Goal: Task Accomplishment & Management: Manage account settings

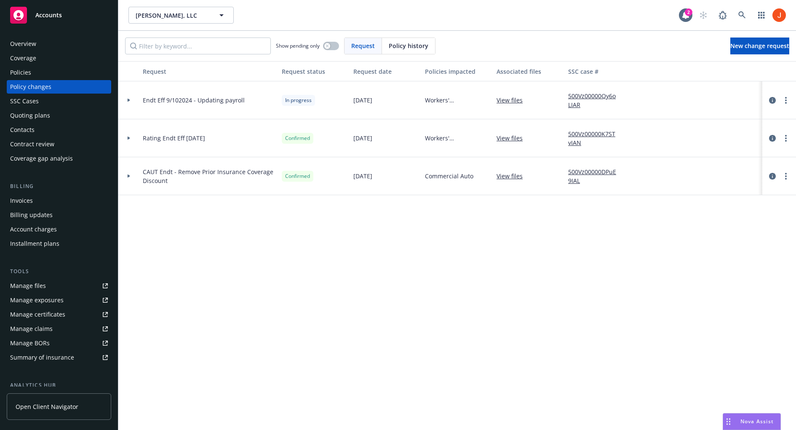
click at [131, 99] on div at bounding box center [129, 100] width 14 height 3
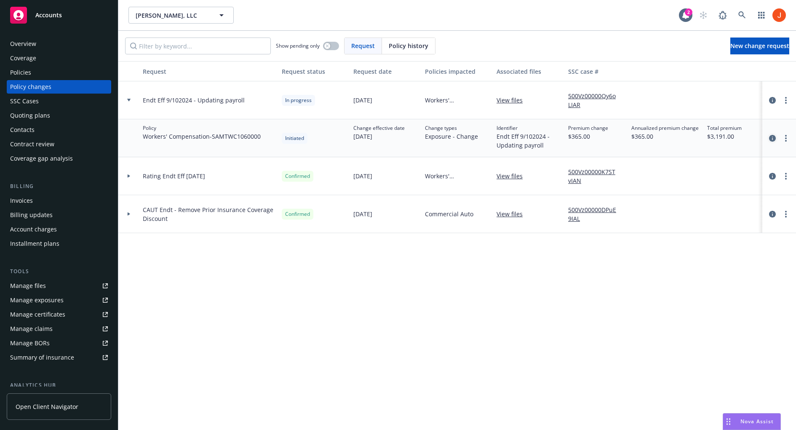
click at [774, 135] on icon "circleInformation" at bounding box center [772, 138] width 7 height 7
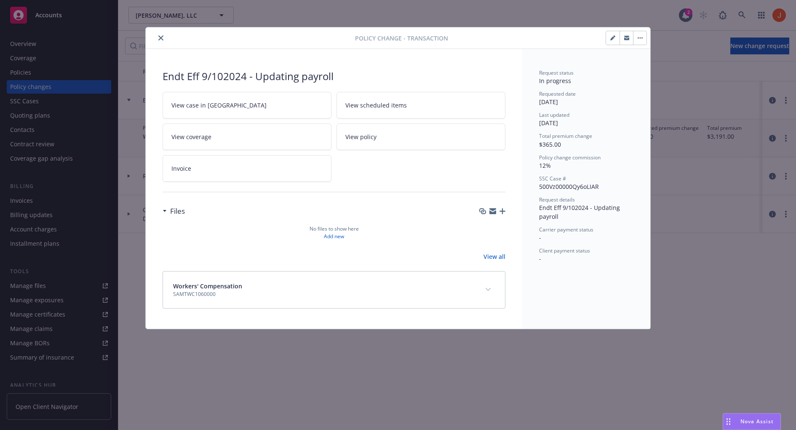
click at [636, 40] on button "button" at bounding box center [639, 37] width 13 height 13
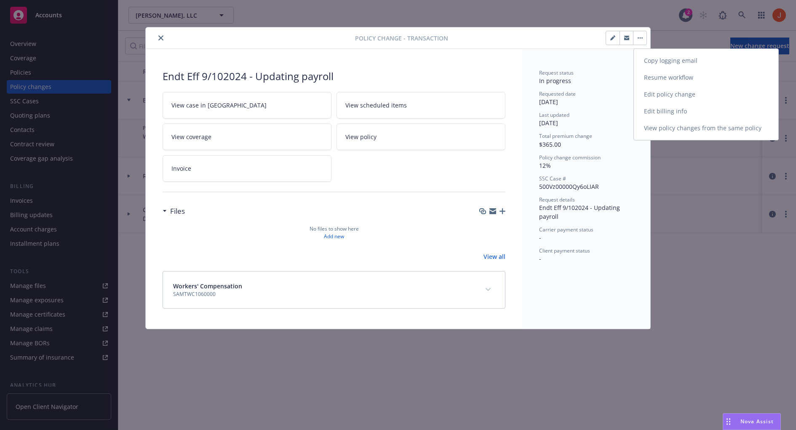
click at [669, 82] on link "Resume workflow" at bounding box center [706, 77] width 145 height 17
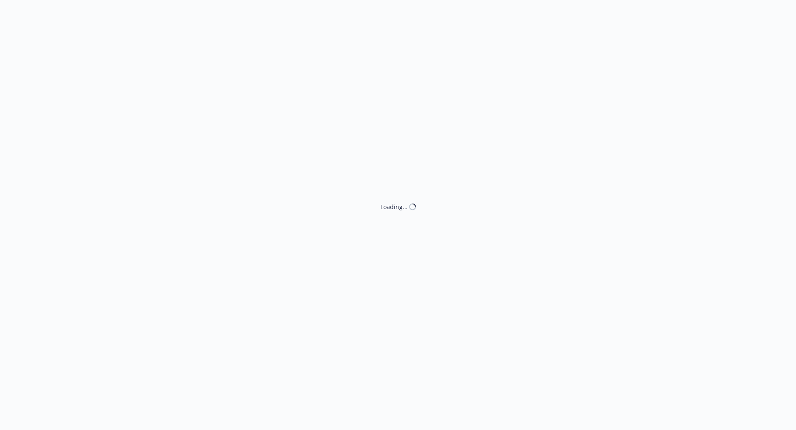
select select "ACCEPTED"
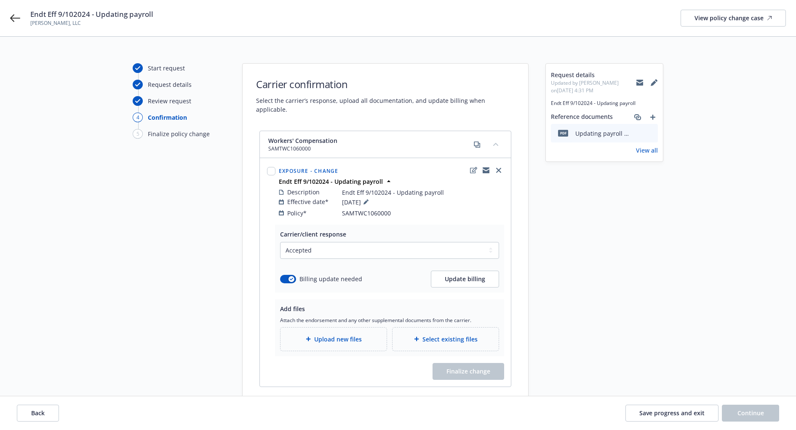
scroll to position [8, 0]
click at [481, 274] on span "Update billing" at bounding box center [465, 278] width 40 height 8
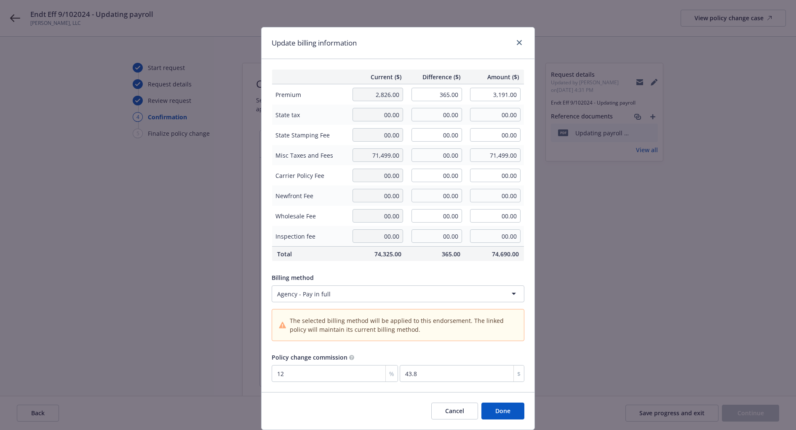
click at [341, 294] on html "Endt Eff 9/102024 - Updating payroll Ayala MG, LLC View policy change case Star…" at bounding box center [398, 207] width 796 height 430
click at [504, 408] on button "Done" at bounding box center [503, 410] width 43 height 17
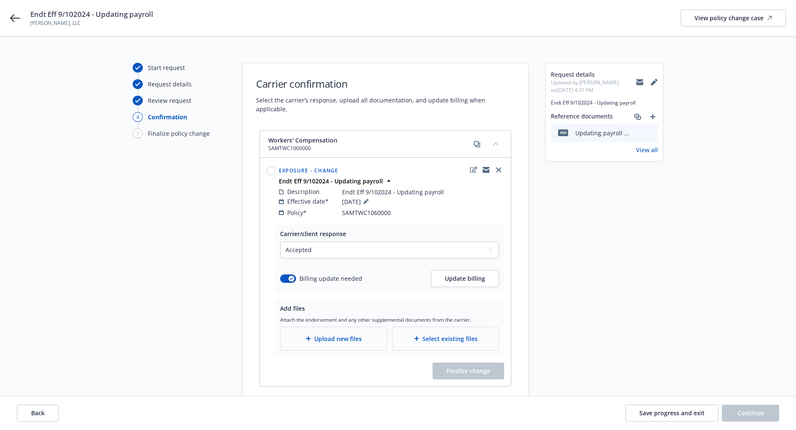
click at [371, 304] on div "Add files Attach the endorsement and any other supplemental documents from the …" at bounding box center [389, 327] width 219 height 47
click at [441, 270] on button "Update billing" at bounding box center [465, 278] width 68 height 17
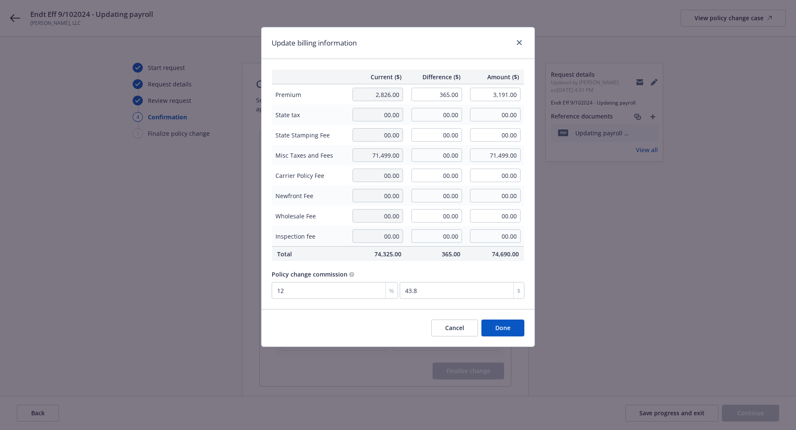
click at [445, 325] on button "Cancel" at bounding box center [454, 327] width 47 height 17
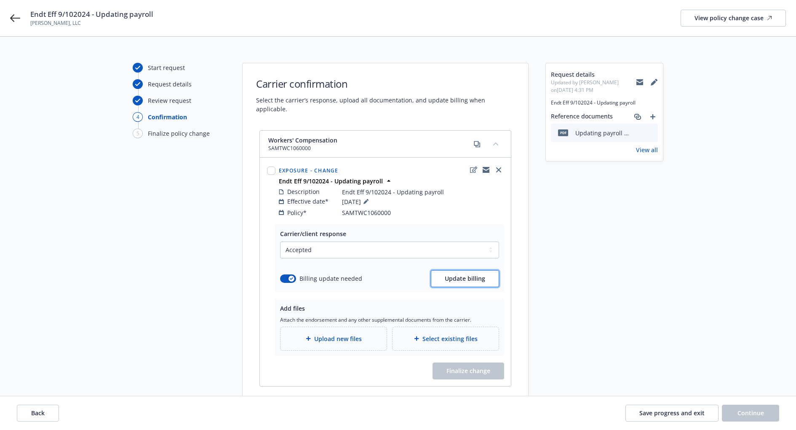
click at [450, 274] on span "Update billing" at bounding box center [465, 278] width 40 height 8
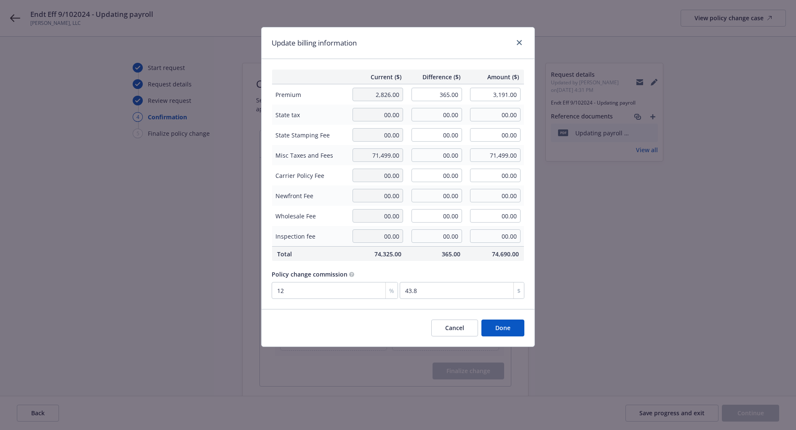
click at [455, 329] on button "Cancel" at bounding box center [454, 327] width 47 height 17
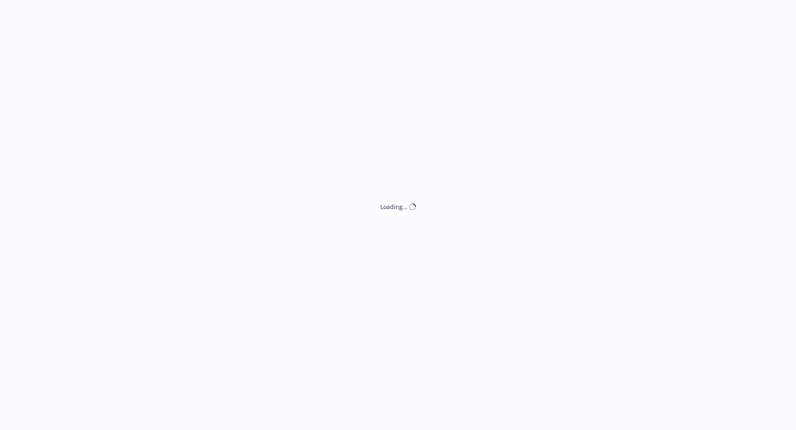
select select "ACCEPTED"
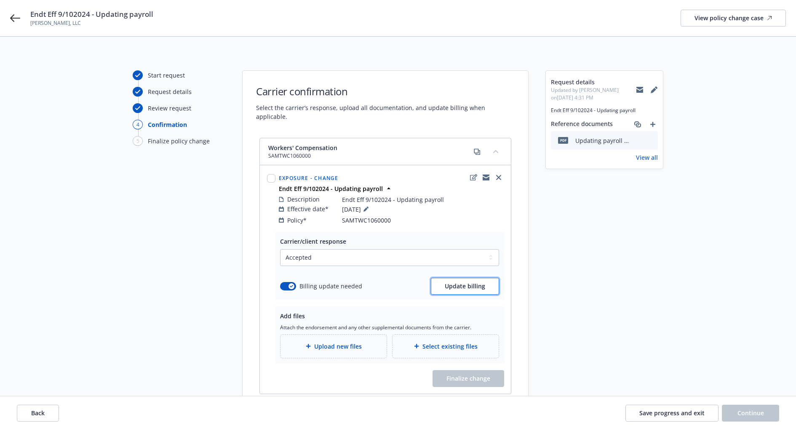
click at [450, 281] on button "Update billing" at bounding box center [465, 286] width 68 height 17
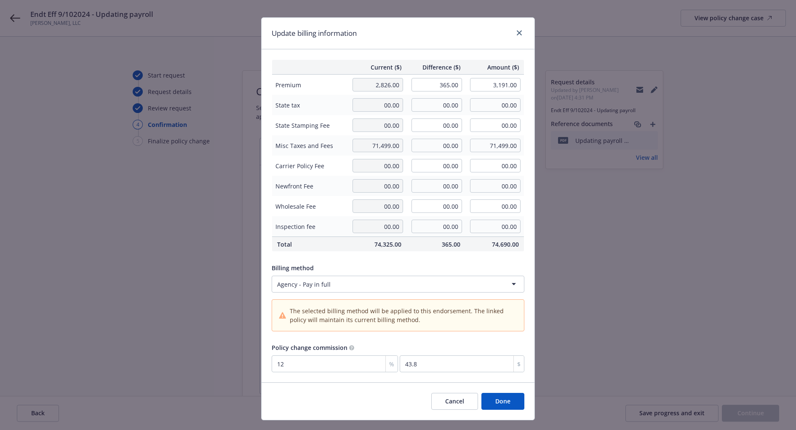
scroll to position [13, 0]
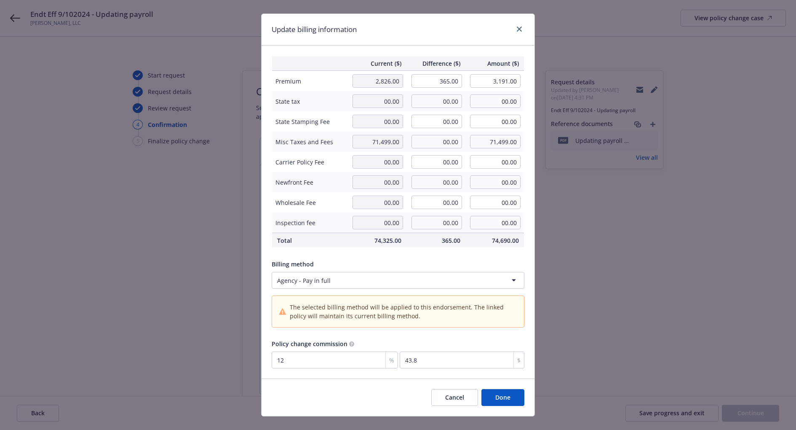
click at [410, 288] on div "Billing method Agency - Pay in full The selected billing method will be applied…" at bounding box center [398, 295] width 253 height 71
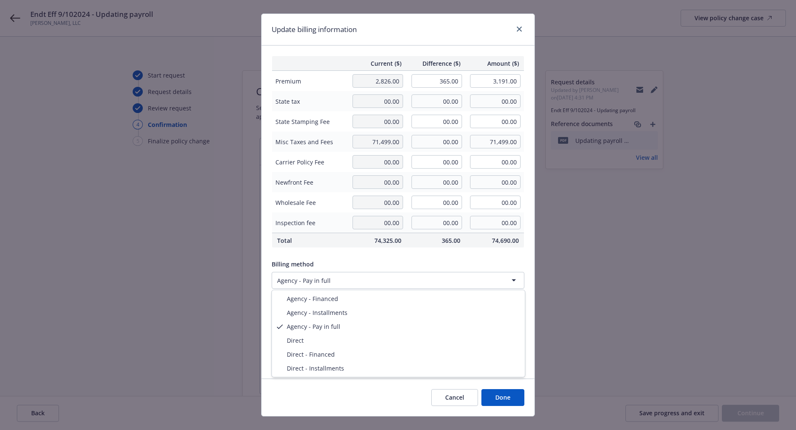
click at [409, 280] on html "Endt Eff 9/102024 - Updating payroll Ayala MG, LLC View policy change case Star…" at bounding box center [398, 215] width 796 height 430
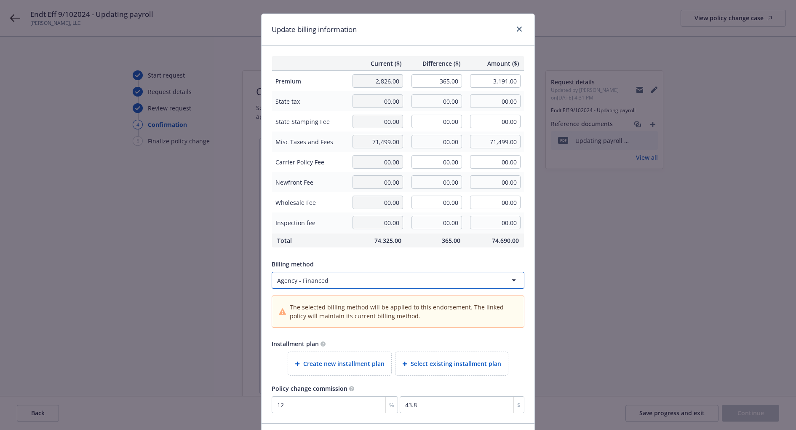
scroll to position [70, 0]
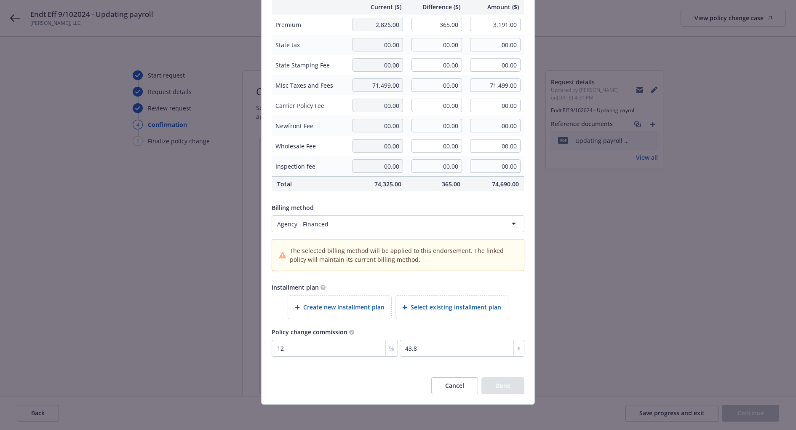
click at [440, 222] on html "Endt Eff 9/102024 - Updating payroll Ayala MG, LLC View policy change case Star…" at bounding box center [398, 215] width 796 height 430
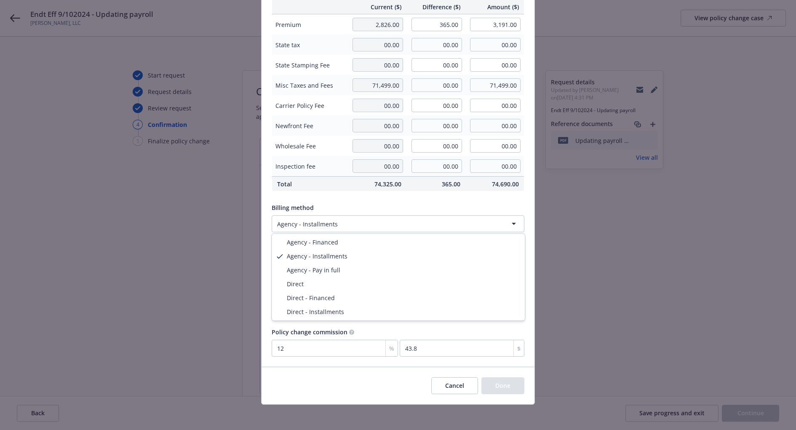
click at [393, 225] on html "Endt Eff 9/102024 - Updating payroll Ayala MG, LLC View policy change case Star…" at bounding box center [398, 215] width 796 height 430
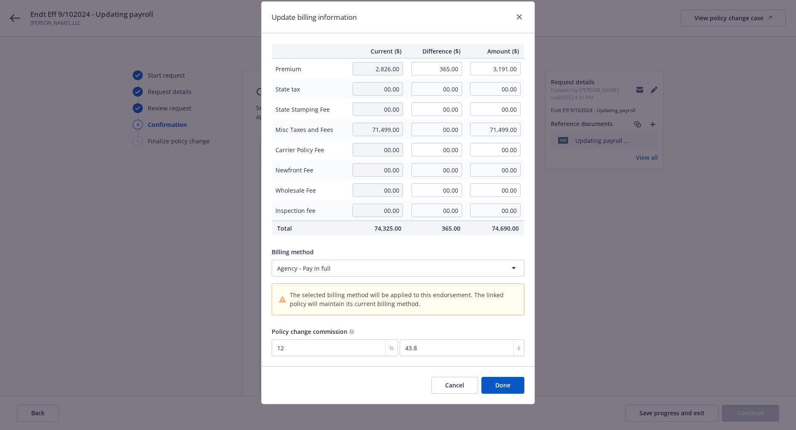
click at [505, 383] on button "Done" at bounding box center [503, 385] width 43 height 17
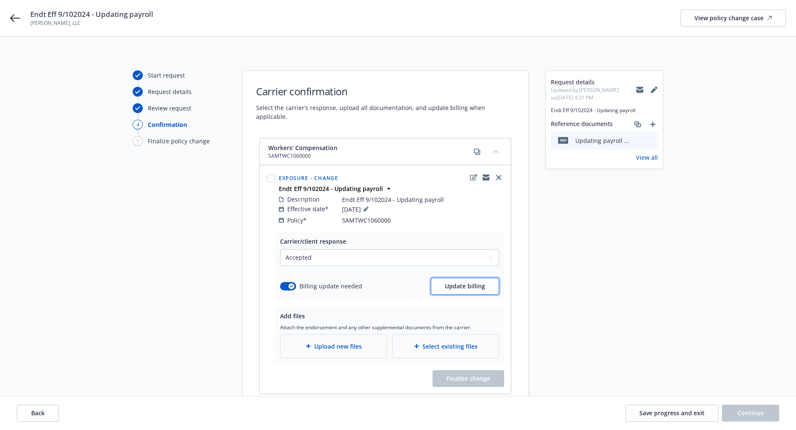
click at [488, 283] on button "Update billing" at bounding box center [465, 286] width 68 height 17
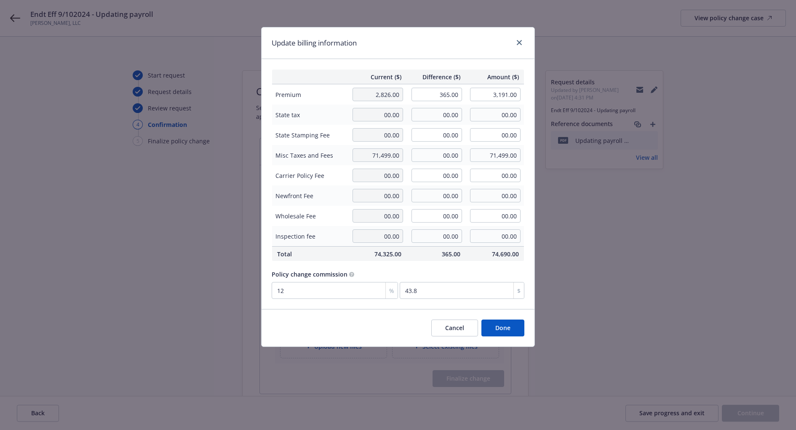
click at [459, 327] on button "Cancel" at bounding box center [454, 327] width 47 height 17
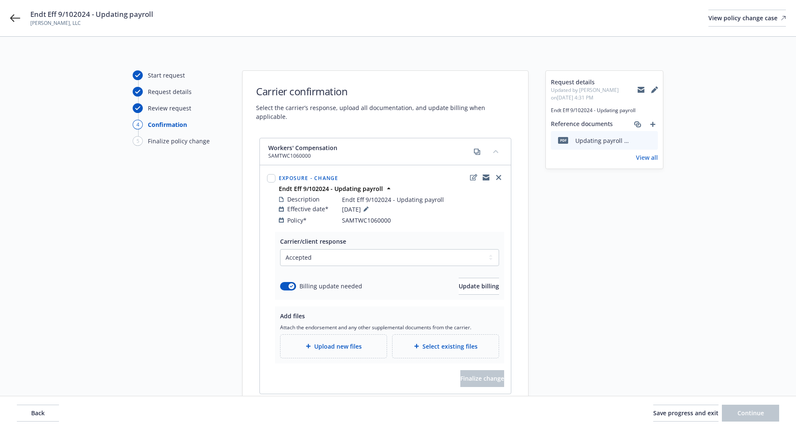
select select "ACCEPTED"
click at [460, 281] on button "Update billing" at bounding box center [479, 286] width 40 height 17
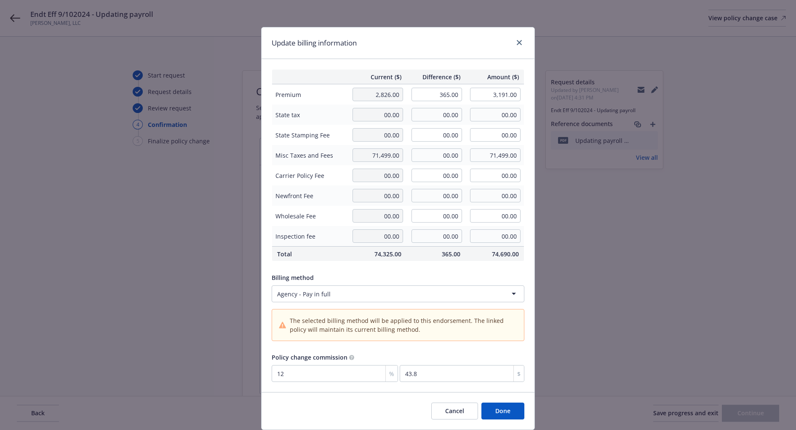
click at [372, 298] on html "Endt Eff 9/102024 - Updating payroll [PERSON_NAME], LLC View policy change case…" at bounding box center [398, 215] width 796 height 430
click at [494, 409] on button "Done" at bounding box center [503, 410] width 43 height 17
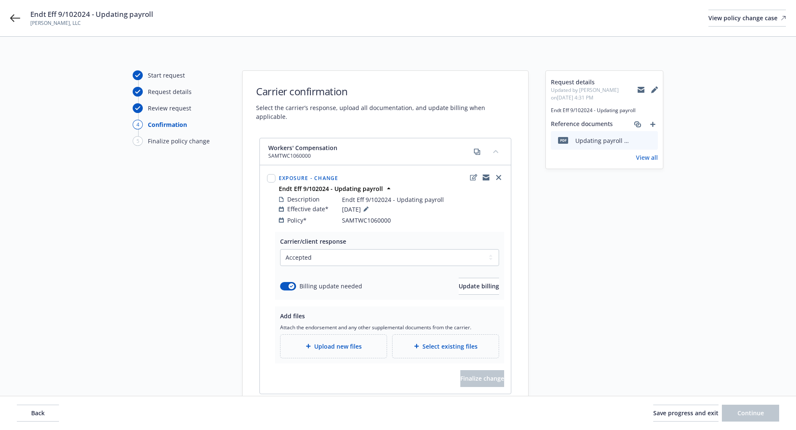
click at [452, 342] on span "Select existing files" at bounding box center [450, 346] width 55 height 9
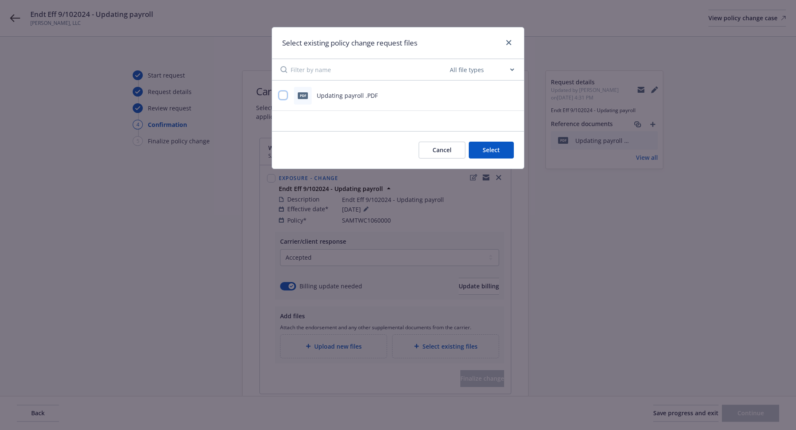
click at [284, 94] on input "checkbox" at bounding box center [283, 95] width 8 height 8
checkbox input "true"
click at [517, 94] on button "preview file" at bounding box center [512, 95] width 9 height 8
click at [486, 148] on button "Select 1 file" at bounding box center [483, 150] width 61 height 17
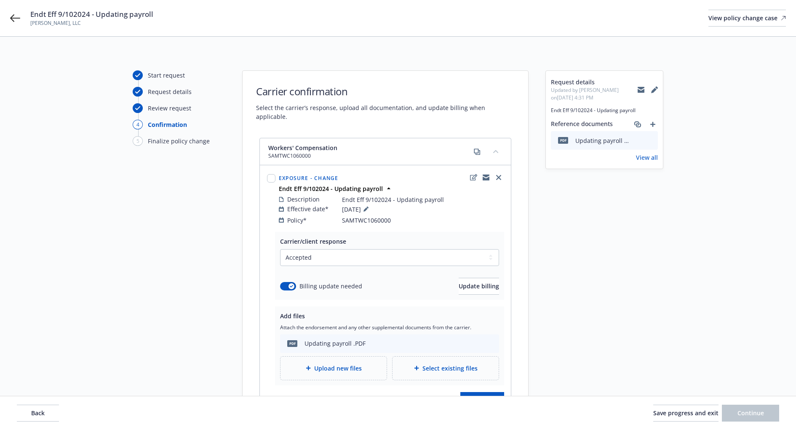
scroll to position [24, 0]
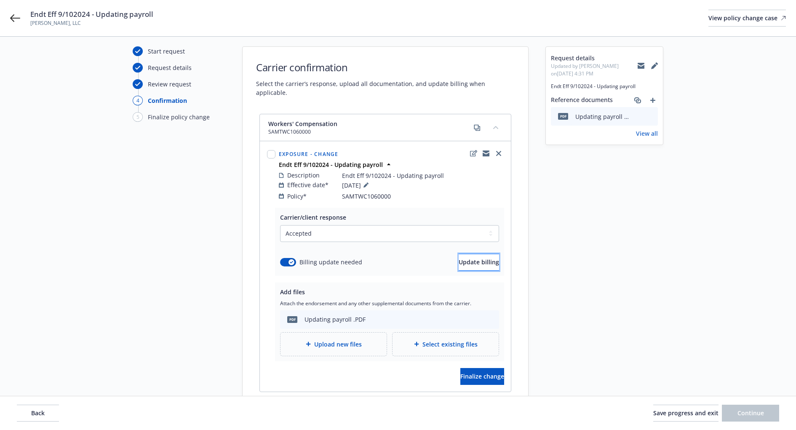
click at [459, 258] on span "Update billing" at bounding box center [479, 262] width 40 height 8
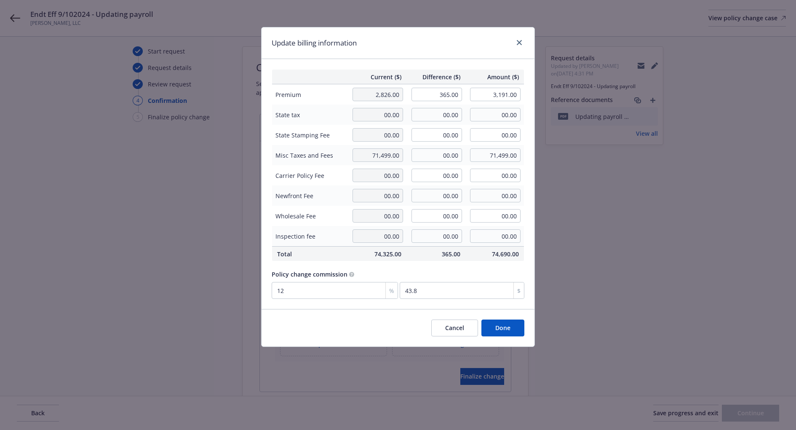
click at [504, 328] on button "Done" at bounding box center [503, 327] width 43 height 17
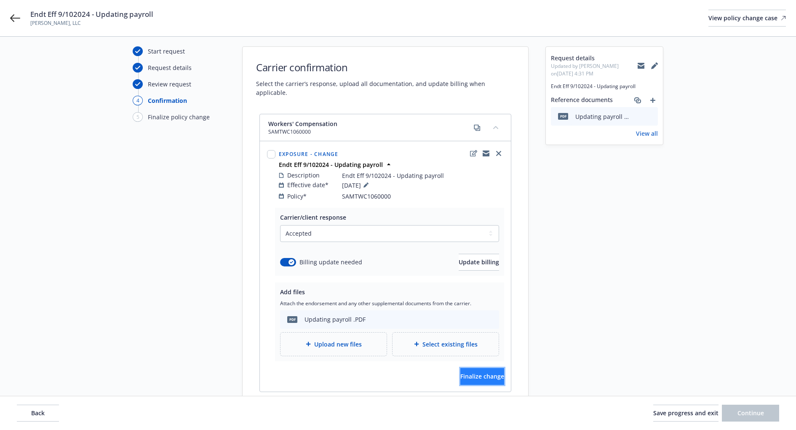
click at [467, 372] on span "Finalize change" at bounding box center [483, 376] width 44 height 8
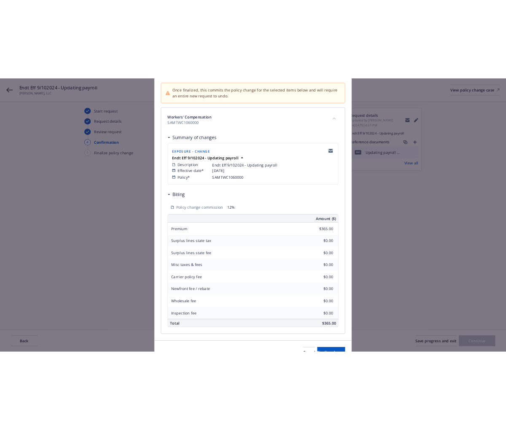
scroll to position [126, 0]
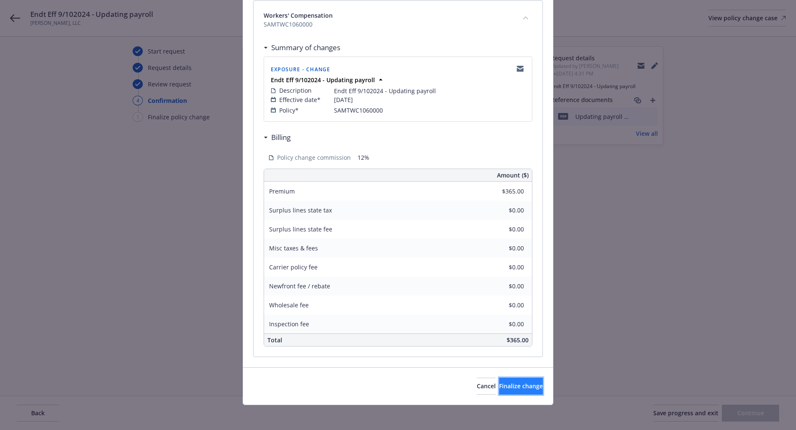
click at [511, 383] on span "Finalize change" at bounding box center [521, 386] width 44 height 8
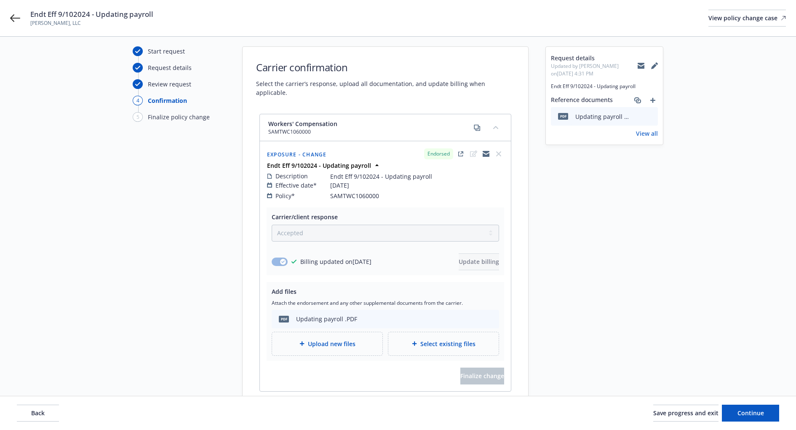
click at [554, 219] on div "Request details Updated by Jerico Manalo on 08/19/2025, 4:31 PM Endt Eff 9/1020…" at bounding box center [605, 229] width 118 height 366
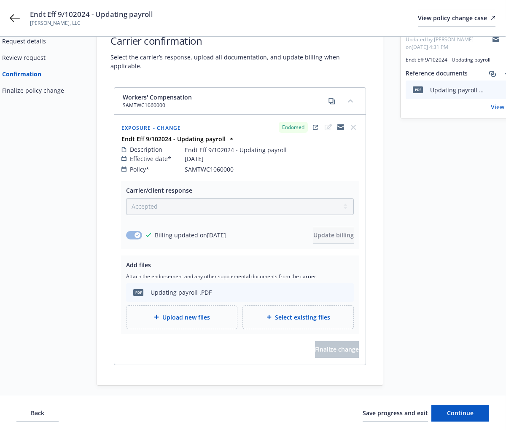
scroll to position [55, 0]
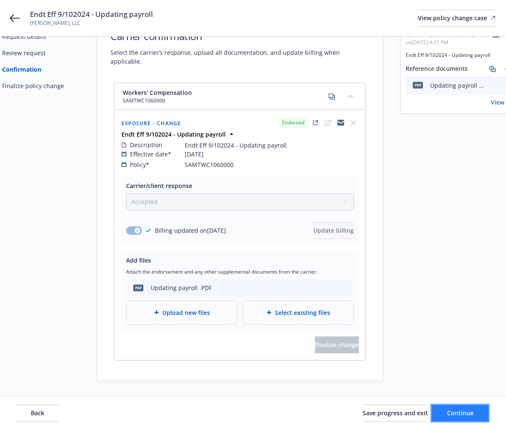
click at [452, 414] on span "Continue" at bounding box center [460, 413] width 27 height 8
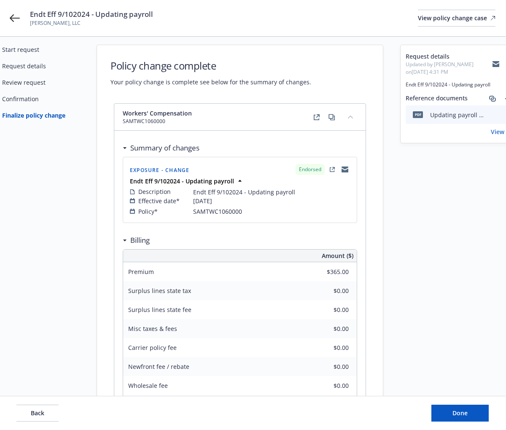
scroll to position [10, 0]
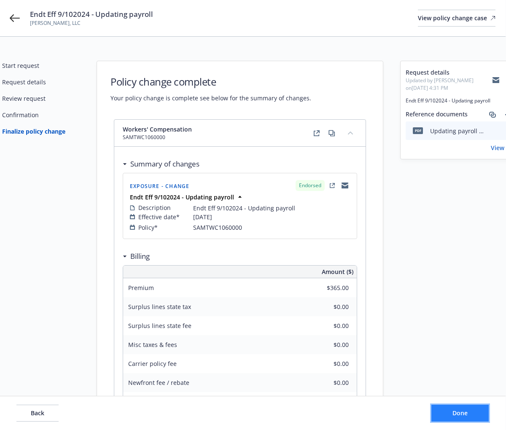
click at [451, 412] on button "Done" at bounding box center [459, 413] width 57 height 17
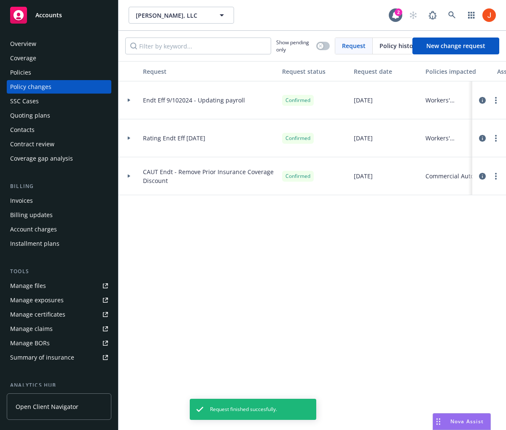
click at [129, 99] on icon at bounding box center [129, 100] width 3 height 3
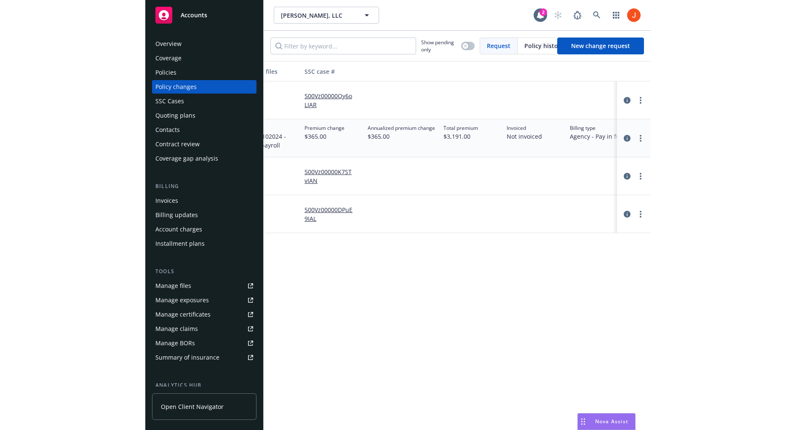
scroll to position [0, 485]
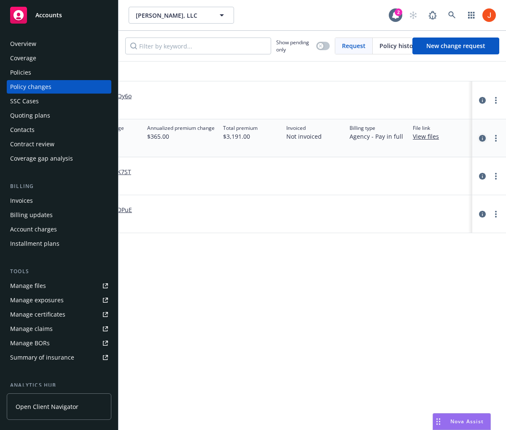
click at [484, 140] on icon "circleInformation" at bounding box center [482, 138] width 7 height 7
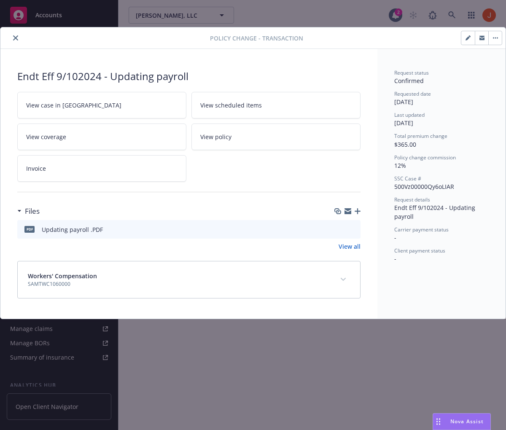
click at [494, 37] on icon "button" at bounding box center [495, 38] width 5 height 2
click at [464, 89] on div "Request status Confirmed Requested date 08/19/2025 Last updated 08/20/2025 Tota…" at bounding box center [441, 166] width 94 height 194
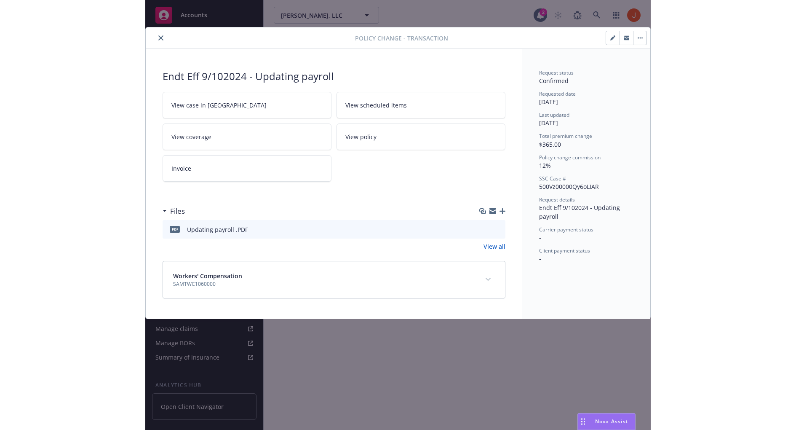
scroll to position [0, 194]
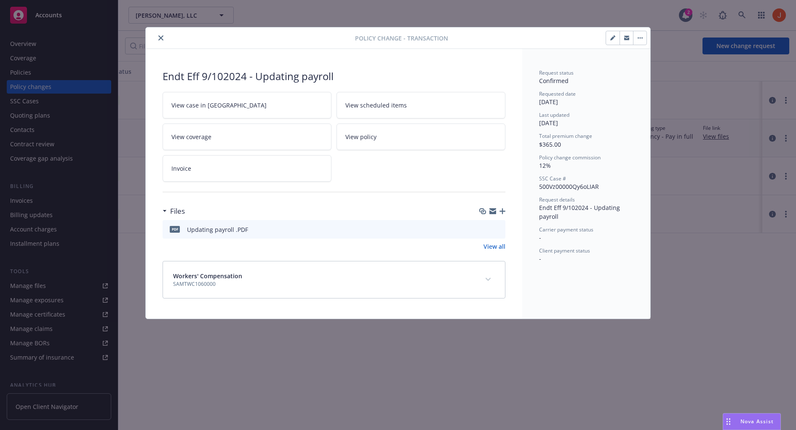
click at [643, 39] on button "button" at bounding box center [639, 37] width 13 height 13
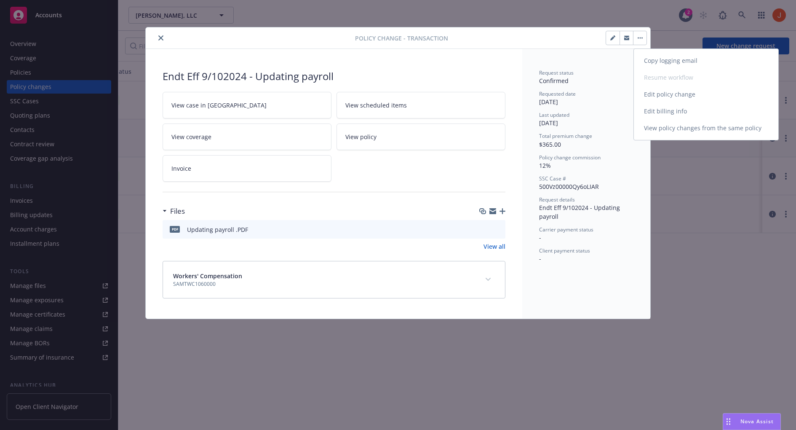
click at [646, 107] on link "Edit billing info" at bounding box center [706, 111] width 145 height 17
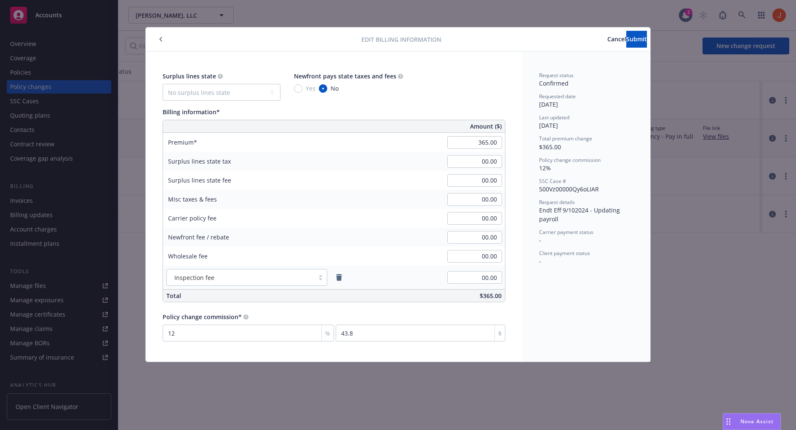
click at [608, 40] on span "Cancel" at bounding box center [617, 39] width 19 height 8
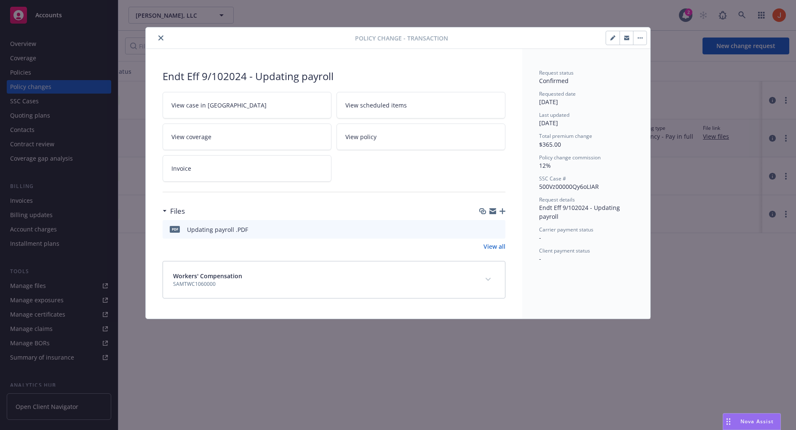
click at [160, 38] on icon "close" at bounding box center [160, 37] width 5 height 5
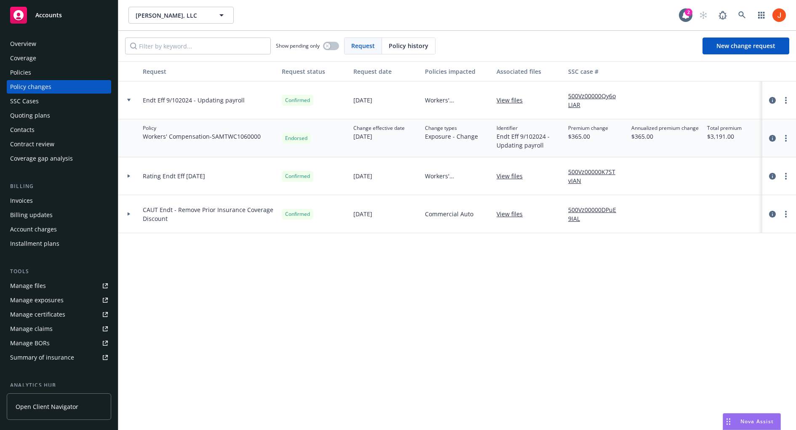
click at [166, 174] on span "Rating Endt Eff 12/19/24" at bounding box center [174, 175] width 62 height 9
click at [158, 176] on span "Rating Endt Eff 12/19/24" at bounding box center [174, 175] width 62 height 9
click at [124, 178] on div at bounding box center [128, 176] width 21 height 38
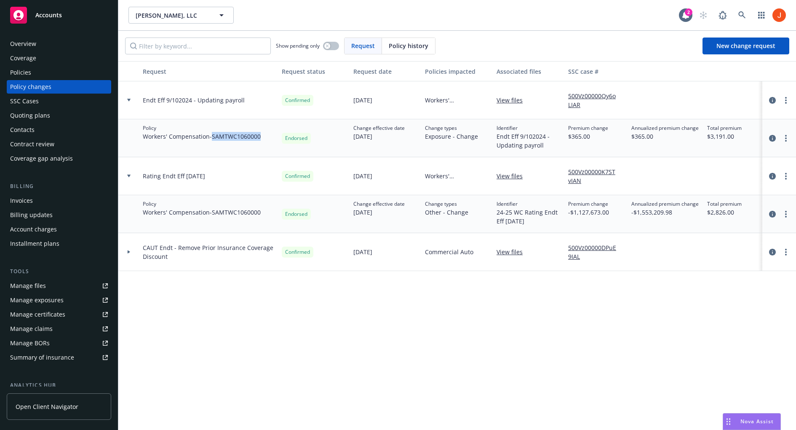
drag, startPoint x: 265, startPoint y: 135, endPoint x: 214, endPoint y: 137, distance: 51.0
click at [214, 137] on div "Policy Workers' Compensation - SAMTWC1060000" at bounding box center [208, 138] width 139 height 38
copy span "SAMTWC1060000"
click at [37, 70] on div "Policies" at bounding box center [59, 72] width 98 height 13
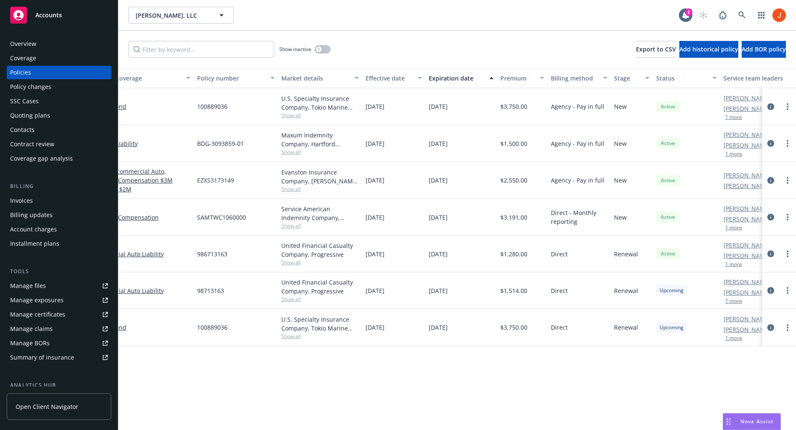
scroll to position [0, 135]
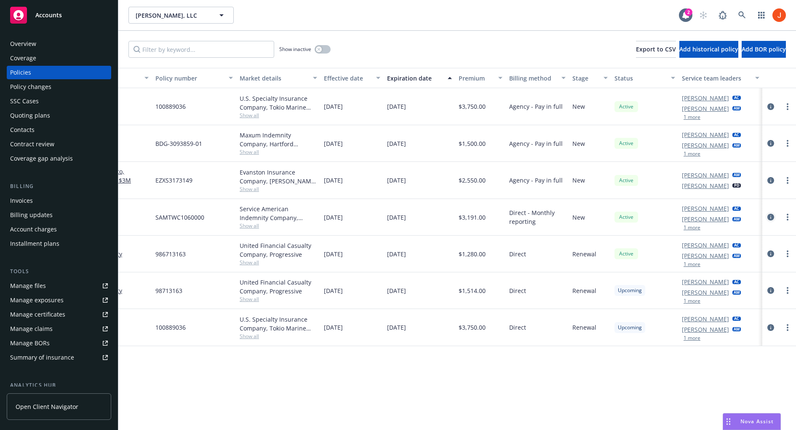
click at [774, 216] on icon "circleInformation" at bounding box center [771, 217] width 7 height 7
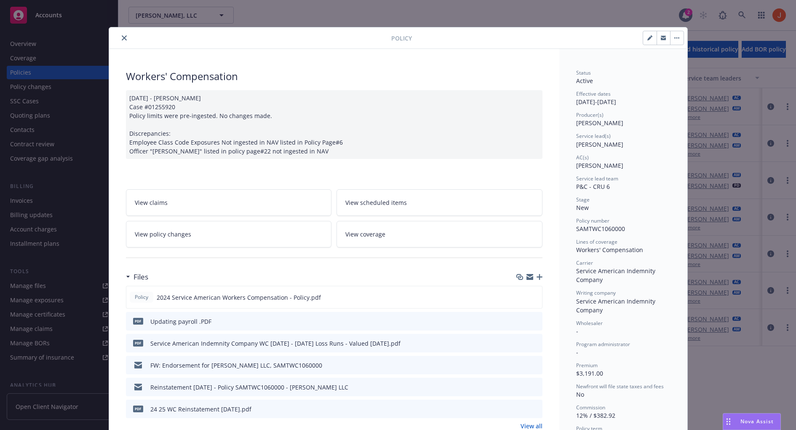
click at [250, 241] on link "View policy changes" at bounding box center [229, 234] width 206 height 27
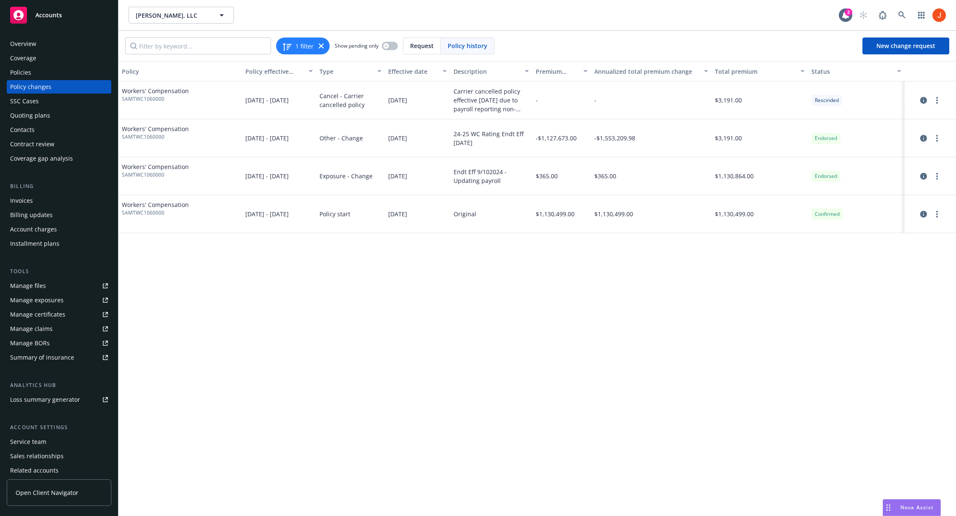
click at [768, 340] on div "Policy Policy effective dates Type Effective date Description Premium change An…" at bounding box center [536, 288] width 837 height 455
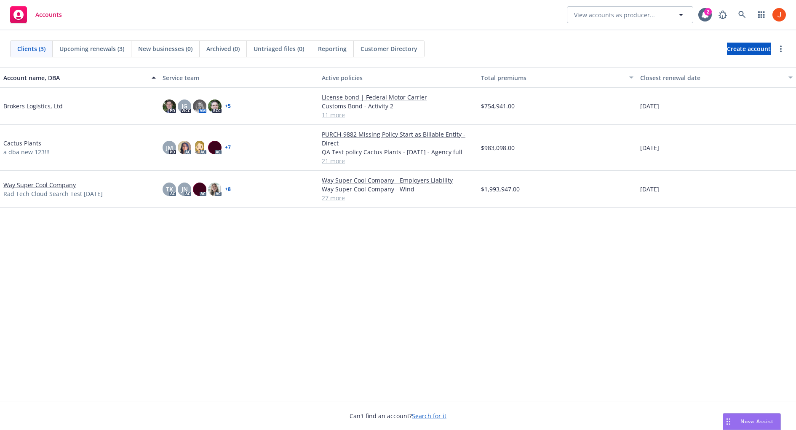
click at [49, 185] on link "Way Super Cool Company" at bounding box center [39, 184] width 72 height 9
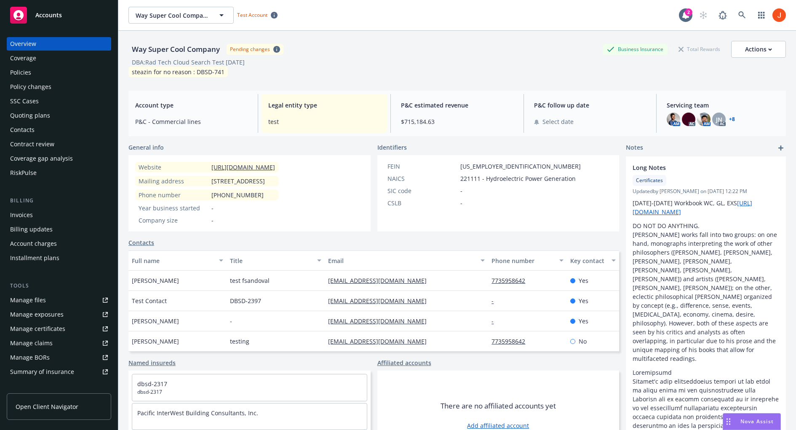
click at [36, 73] on div "Policies" at bounding box center [59, 72] width 98 height 13
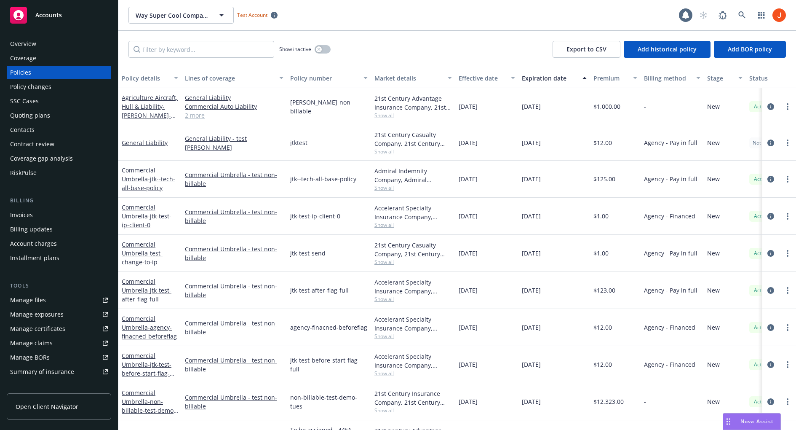
click at [447, 48] on div "Show inactive Export to CSV Add historical policy Add BOR policy" at bounding box center [457, 49] width 678 height 37
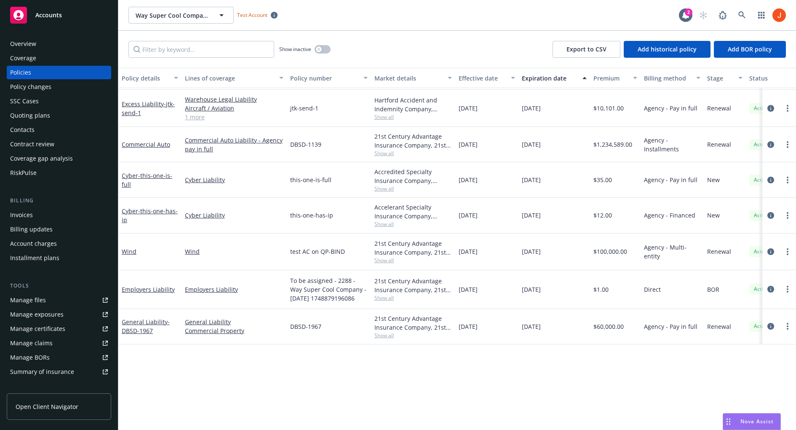
scroll to position [531, 0]
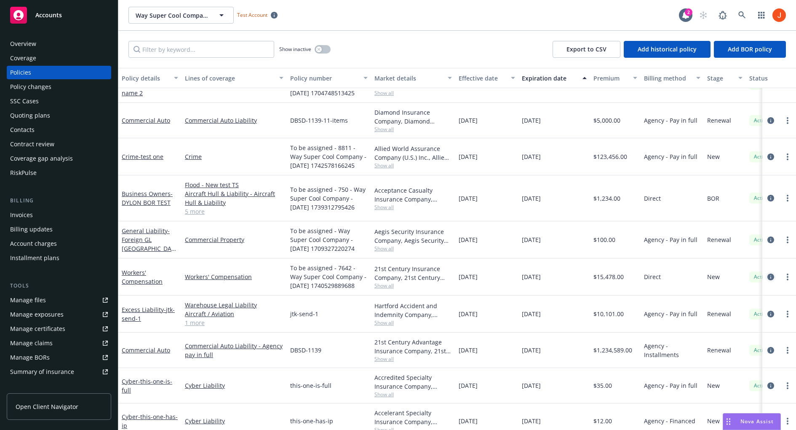
click at [772, 277] on icon "circleInformation" at bounding box center [771, 276] width 7 height 7
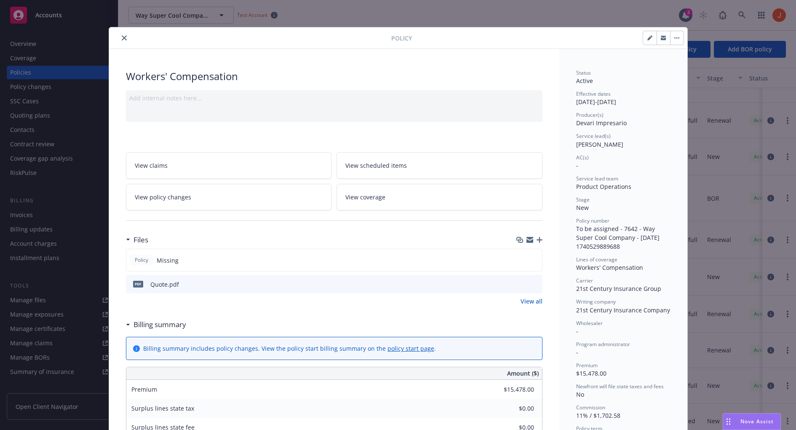
click at [646, 40] on button "button" at bounding box center [649, 37] width 13 height 13
select select "NEW"
select select "12"
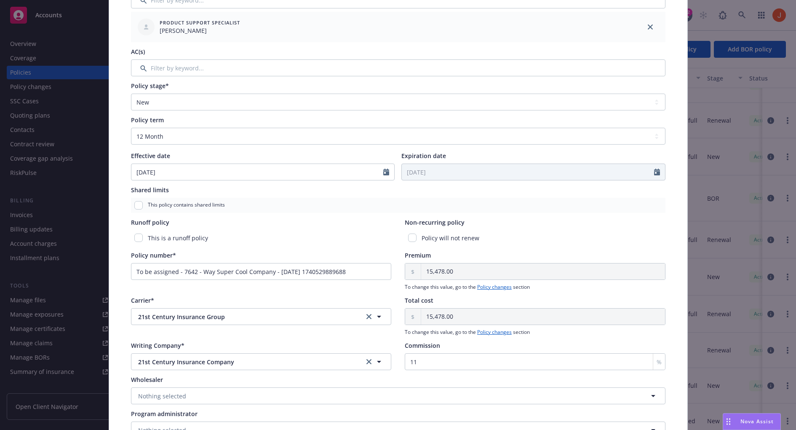
scroll to position [228, 0]
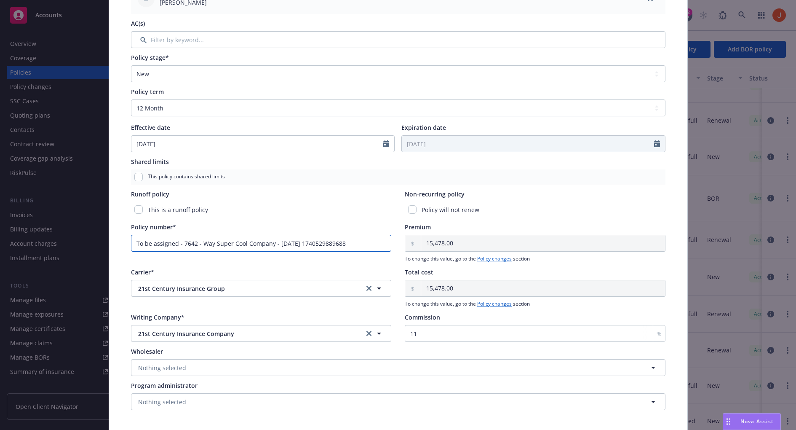
click at [364, 242] on input "To be assigned - 7642 - Way Super Cool Company - 02/26/2025 1740529889688" at bounding box center [261, 243] width 261 height 17
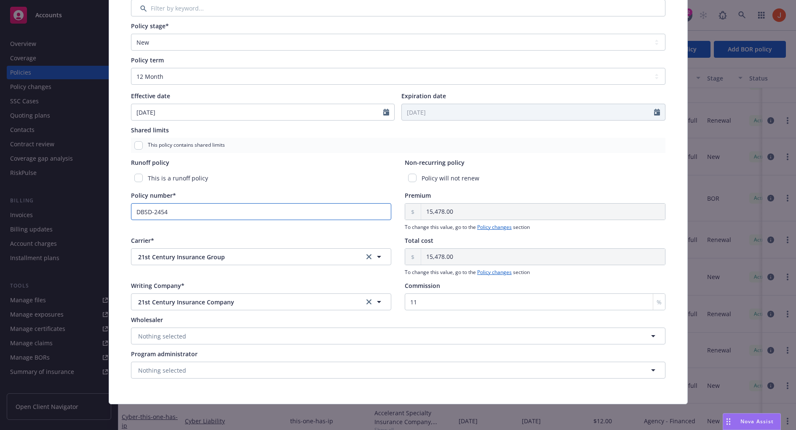
scroll to position [0, 0]
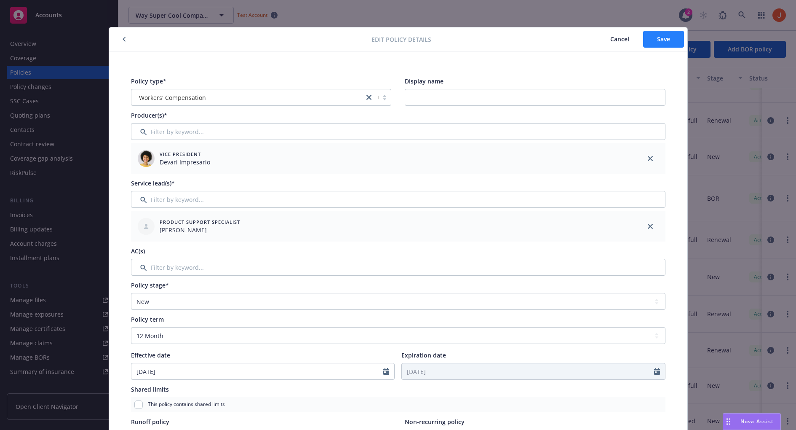
type input "DBSD-2454"
click at [663, 40] on span "Save" at bounding box center [663, 39] width 13 height 8
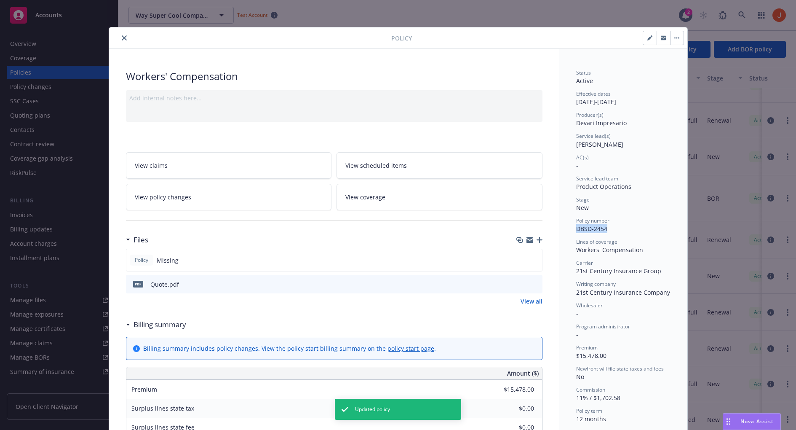
drag, startPoint x: 608, startPoint y: 228, endPoint x: 574, endPoint y: 228, distance: 33.7
click at [574, 228] on div "Status Active Effective dates 02/26/2025 - 02/26/2026 Producer(s) Devari Impres…" at bounding box center [624, 375] width 128 height 653
copy span "DBSD-2454"
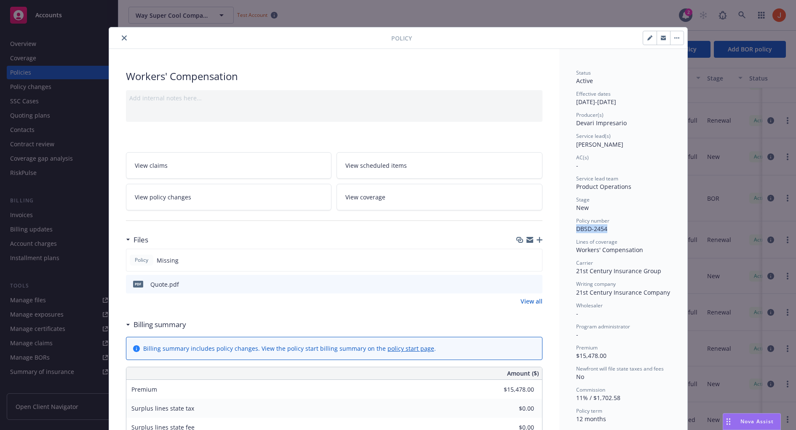
click at [681, 40] on button "button" at bounding box center [676, 37] width 13 height 13
click at [648, 41] on button "button" at bounding box center [649, 37] width 13 height 13
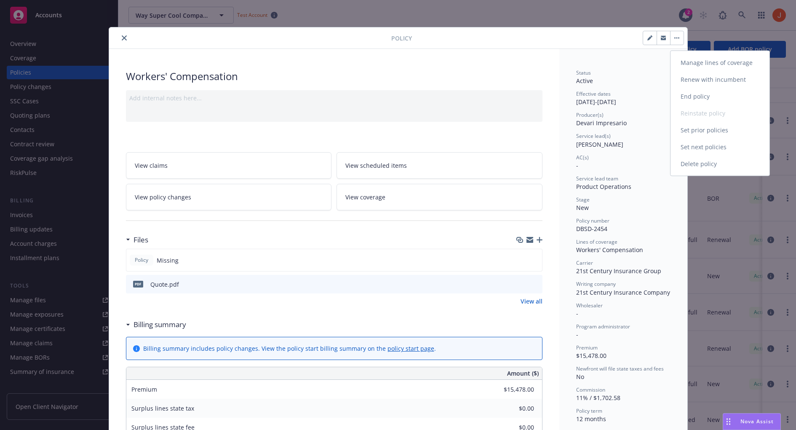
select select "NEW"
select select "12"
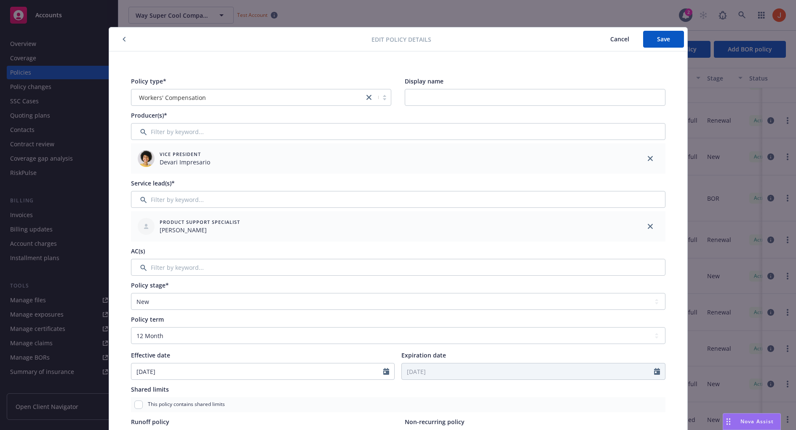
click at [624, 46] on button "Cancel" at bounding box center [620, 39] width 47 height 17
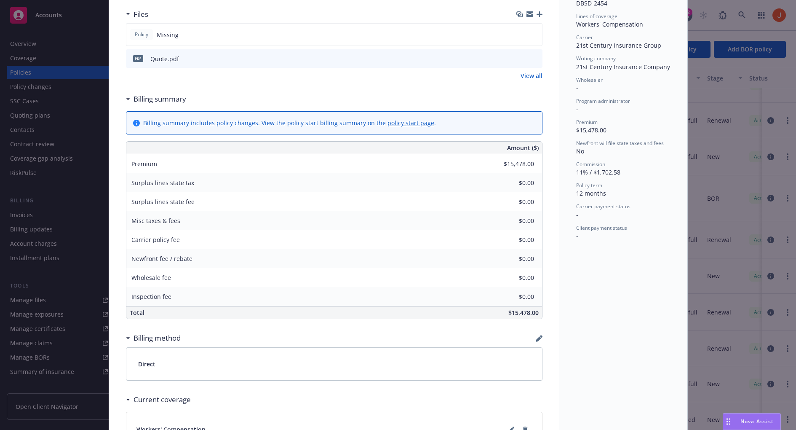
scroll to position [296, 0]
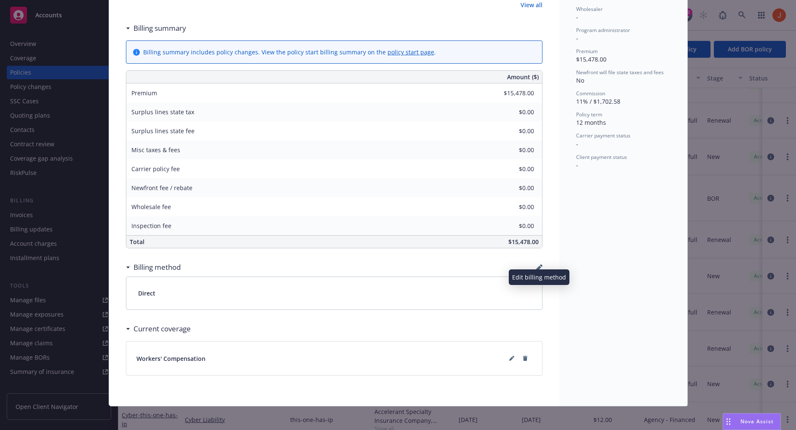
click at [537, 264] on icon "button" at bounding box center [539, 267] width 7 height 7
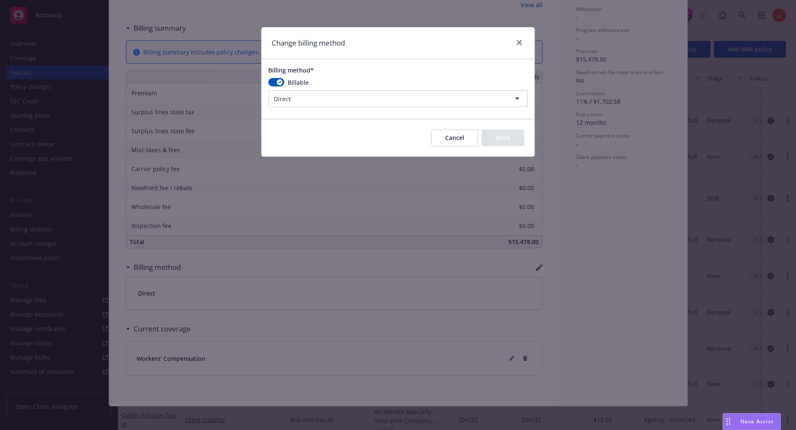
click at [373, 102] on html "Accounts Overview Coverage Policies Policy changes SSC Cases Quoting plans Cont…" at bounding box center [398, 215] width 796 height 430
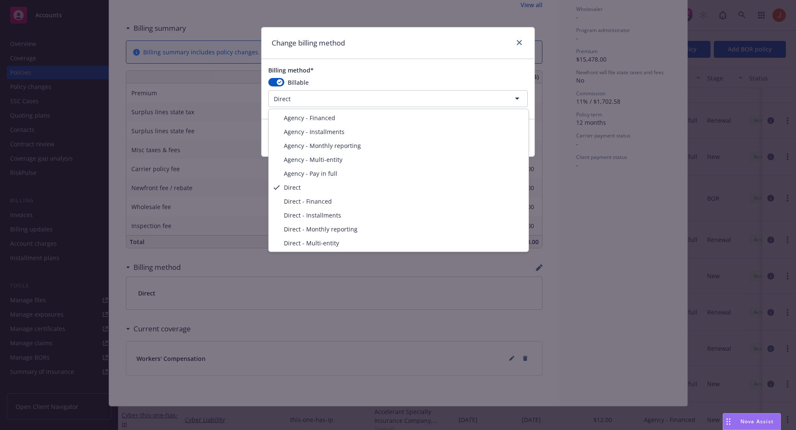
select select "DIRECT_MONTHLY_REPORTING"
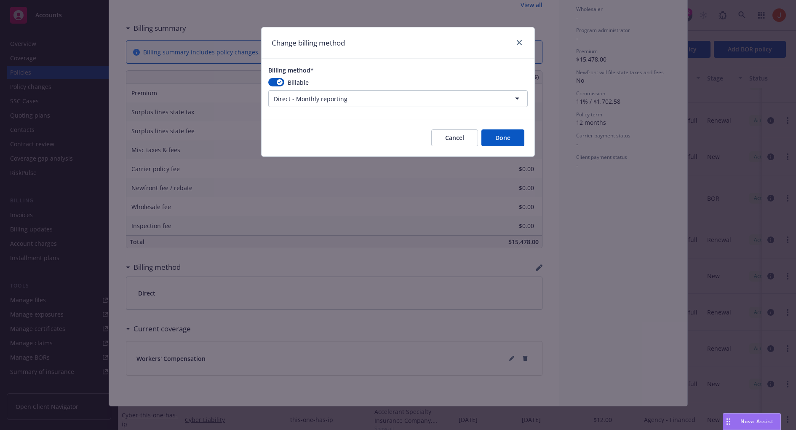
click at [507, 137] on button "Done" at bounding box center [503, 137] width 43 height 17
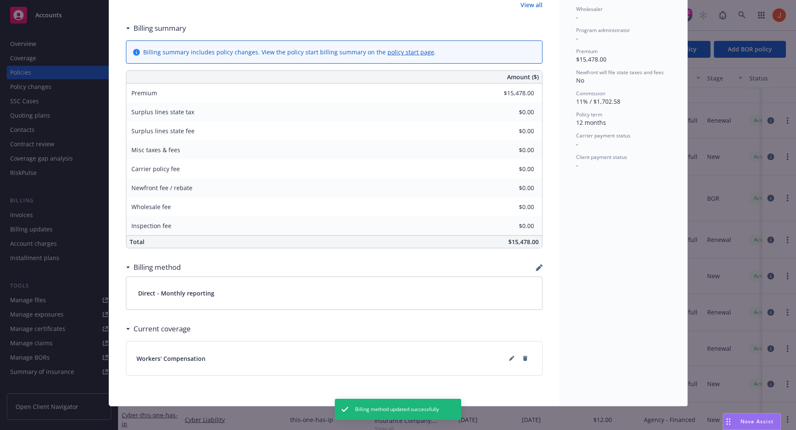
click at [608, 242] on div "Status Active Effective dates 02/26/2025 - 02/26/2026 Producer(s) Devari Impres…" at bounding box center [624, 79] width 128 height 653
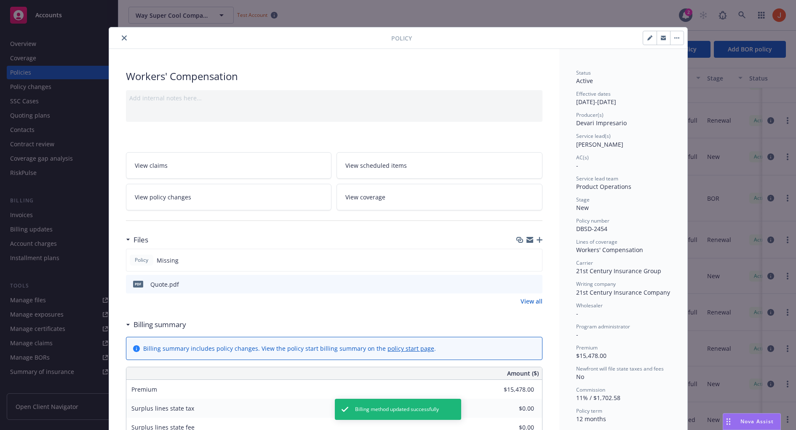
click at [245, 198] on link "View policy changes" at bounding box center [229, 197] width 206 height 27
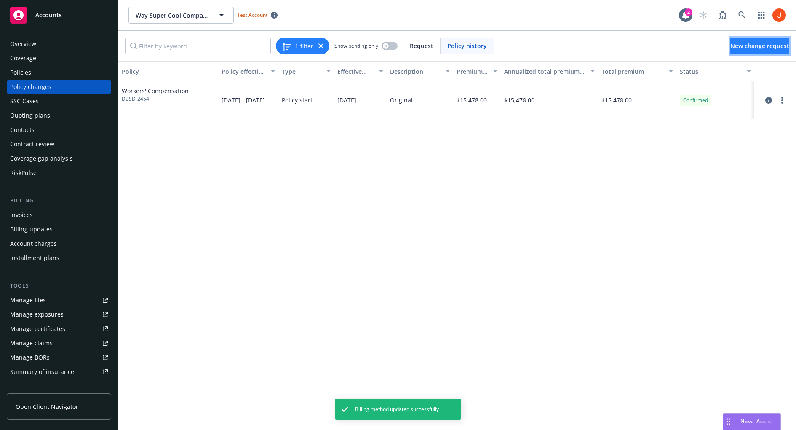
click at [731, 45] on link "New change request" at bounding box center [760, 46] width 59 height 17
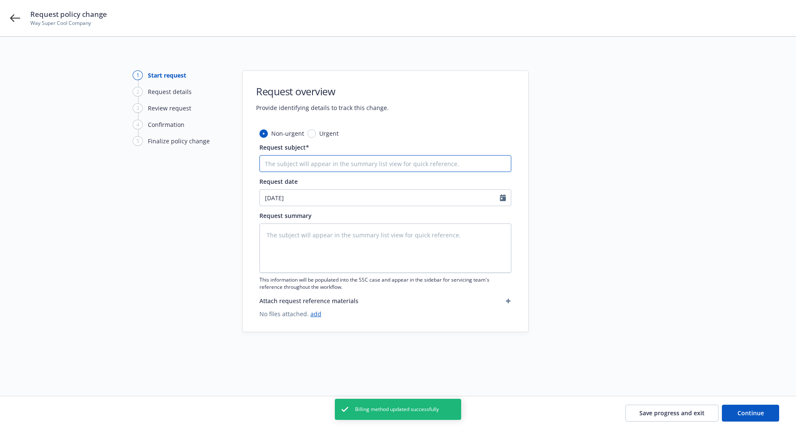
click at [295, 157] on input "Request subject*" at bounding box center [386, 163] width 252 height 17
type textarea "x"
type input "D"
type textarea "x"
type input "DB"
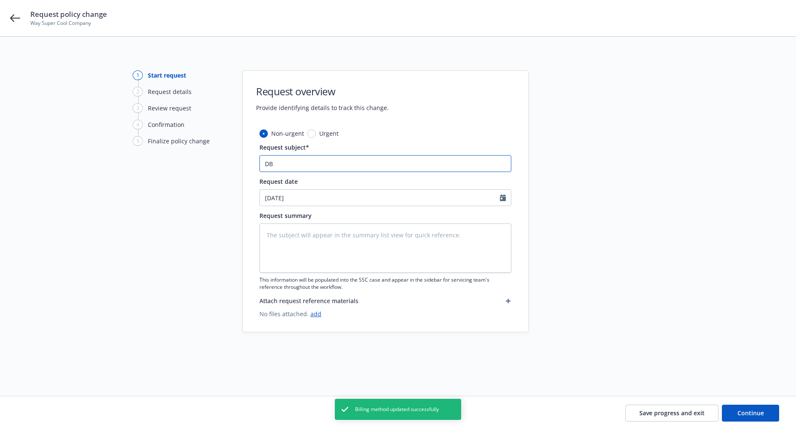
type textarea "x"
type input "DBS"
type textarea "x"
type input "DBSD"
type textarea "x"
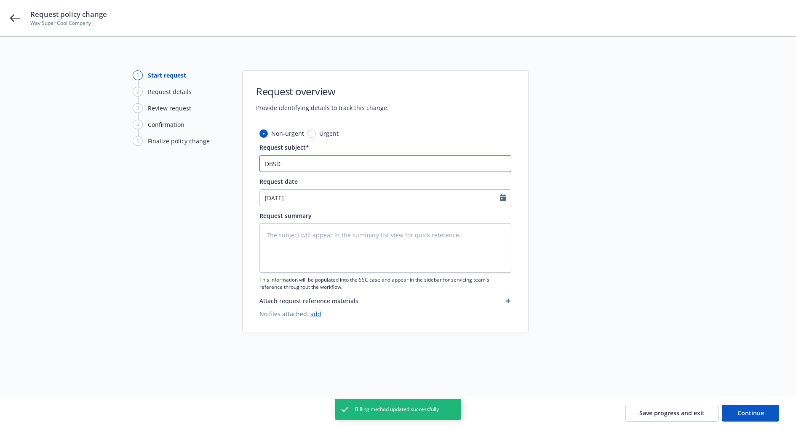
type input "DBSD-"
type textarea "x"
type input "DBSD-2"
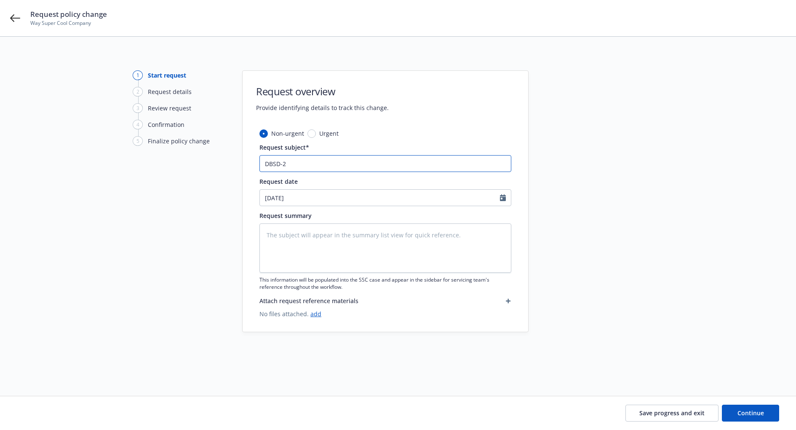
type textarea "x"
type input "DBSD-24"
type textarea "x"
type input "DBSD-245"
type textarea "x"
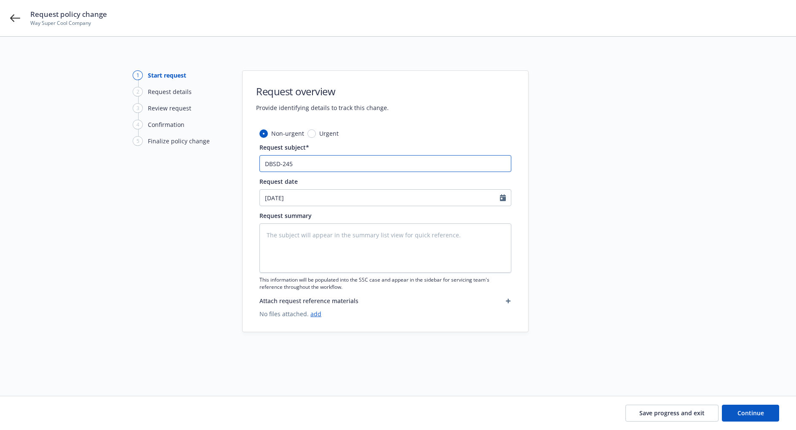
type input "DBSD-2454"
type textarea "x"
type input "DBSD-2454 -"
type textarea "x"
type input "DBSD-2454 -"
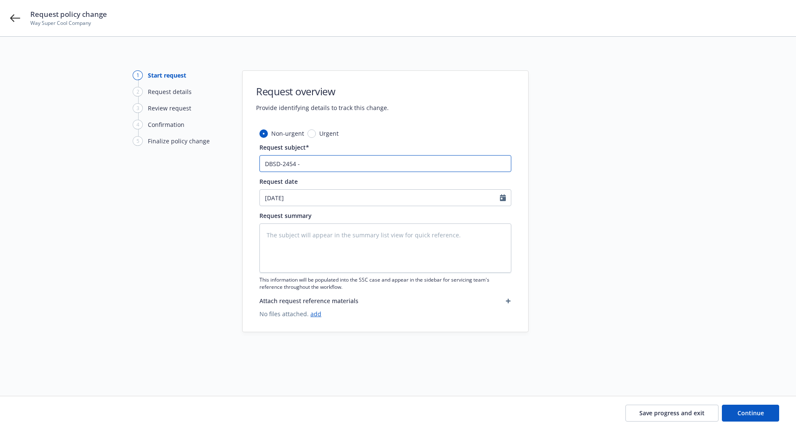
type textarea "x"
type input "DBSD-2454 -"
type textarea "x"
type input "DBSD-2454"
type textarea "x"
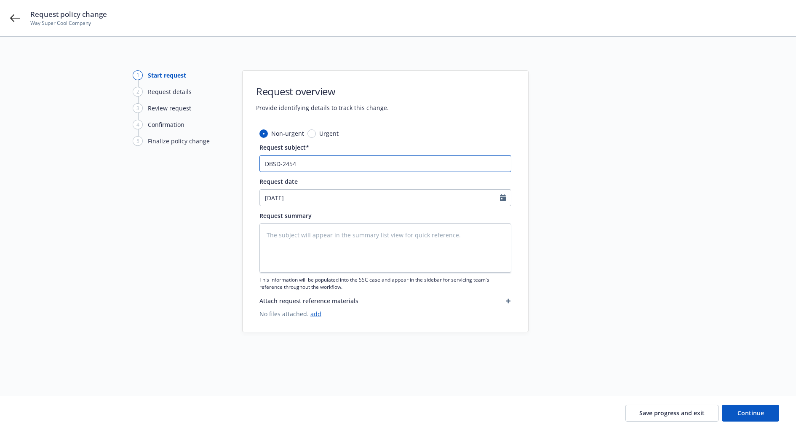
type input "DBSD-2454"
click at [373, 248] on textarea at bounding box center [386, 247] width 252 height 49
type textarea "x"
type textarea "ad"
type textarea "x"
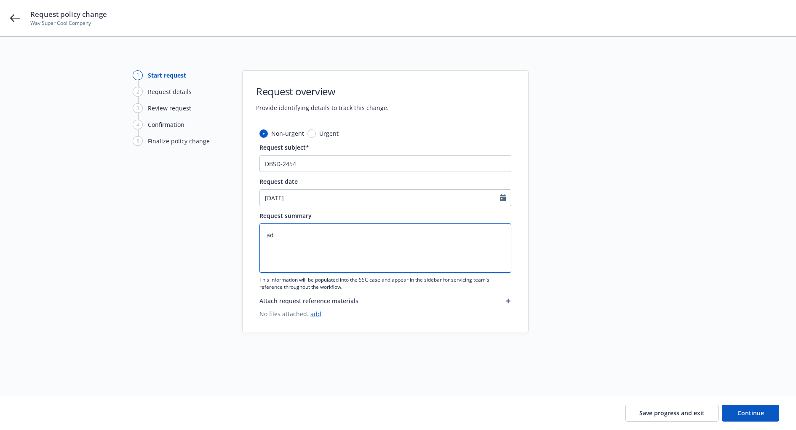
type textarea "add"
type textarea "x"
type textarea "add"
type textarea "x"
type textarea "add 3"
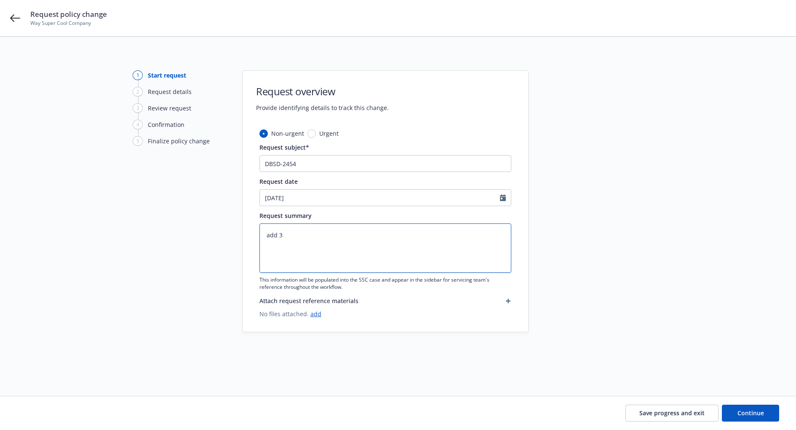
type textarea "x"
type textarea "add 36"
type textarea "x"
type textarea "add 365"
type textarea "x"
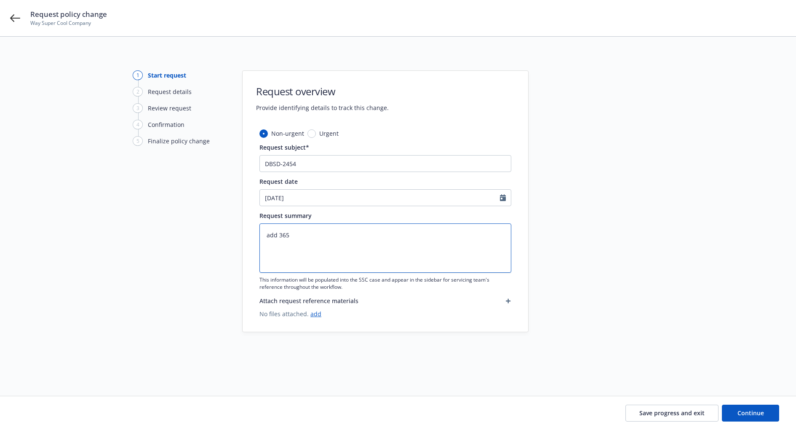
type textarea "add 365 t"
type textarea "x"
type textarea "add 365 to"
type textarea "x"
type textarea "add 365 to"
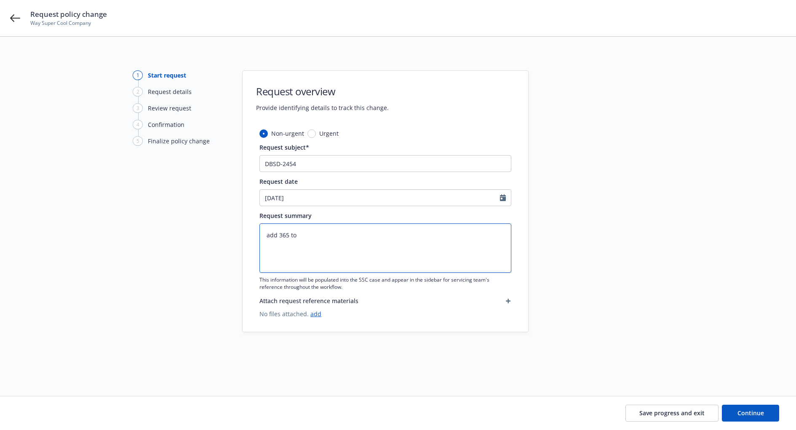
type textarea "x"
type textarea "add 365 to pr"
type textarea "x"
type textarea "add 365 to pre"
type textarea "x"
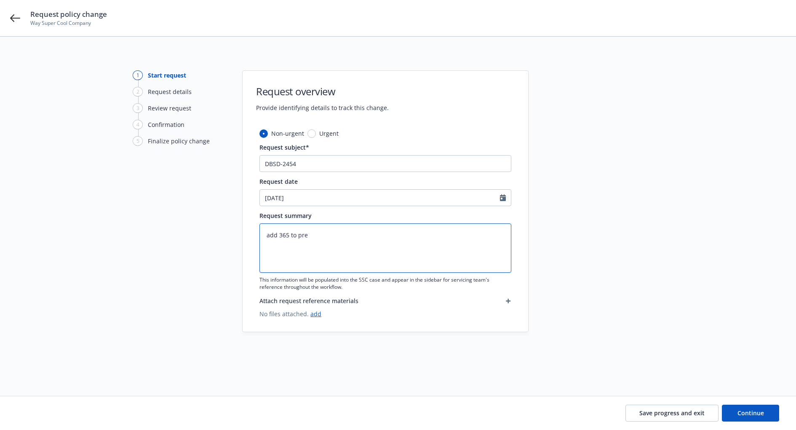
type textarea "add 365 to prem"
type textarea "x"
type textarea "add 365 to premi"
type textarea "x"
type textarea "add 365 to premiu"
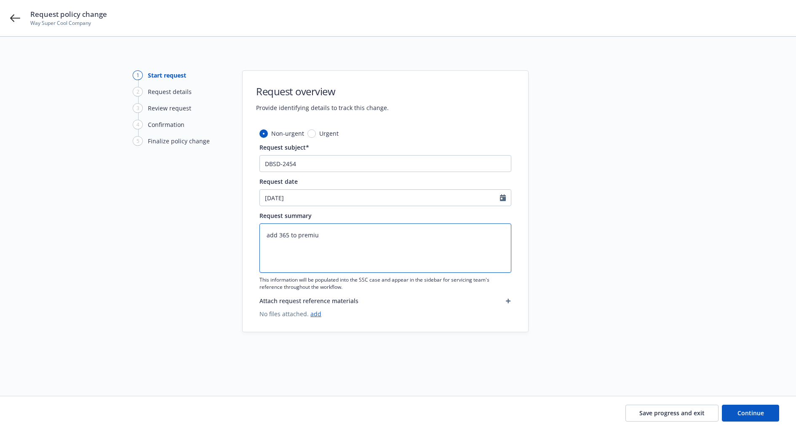
type textarea "x"
type textarea "add 365 to premium"
click at [280, 238] on textarea "add 365 to premium" at bounding box center [386, 247] width 252 height 49
type textarea "x"
click at [374, 241] on textarea "add $365 to premium" at bounding box center [386, 247] width 252 height 49
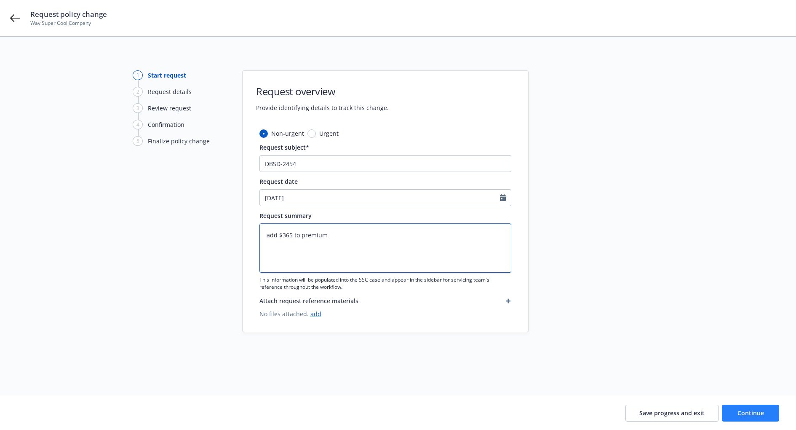
type textarea "add $365 to premium"
click at [738, 407] on button "Continue" at bounding box center [750, 413] width 57 height 17
type textarea "x"
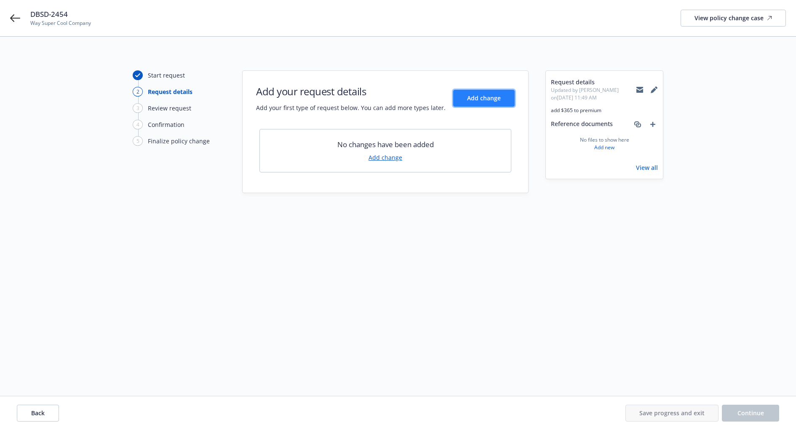
click at [469, 99] on span "Add change" at bounding box center [484, 98] width 34 height 8
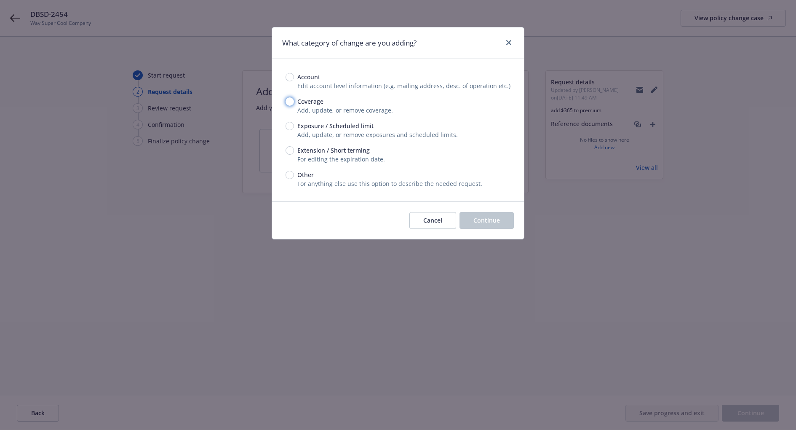
click at [293, 102] on input "Coverage" at bounding box center [290, 101] width 8 height 8
radio input "true"
click at [342, 125] on span "Exposure / Scheduled limit" at bounding box center [335, 125] width 76 height 9
click at [294, 125] on input "Exposure / Scheduled limit" at bounding box center [290, 126] width 8 height 8
radio input "true"
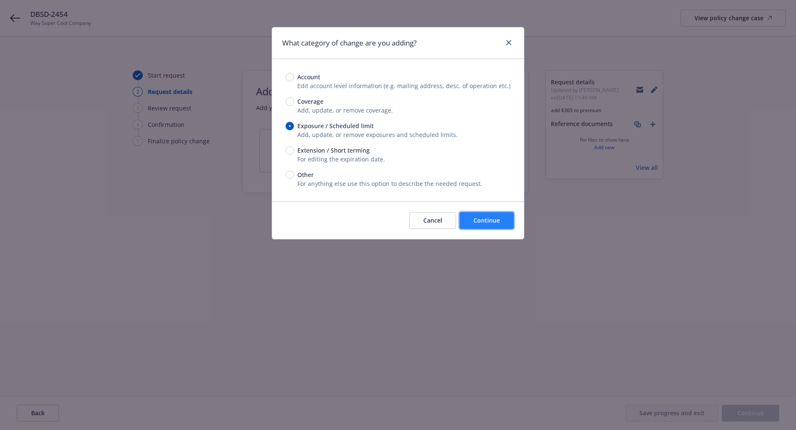
click at [492, 224] on button "Continue" at bounding box center [487, 220] width 54 height 17
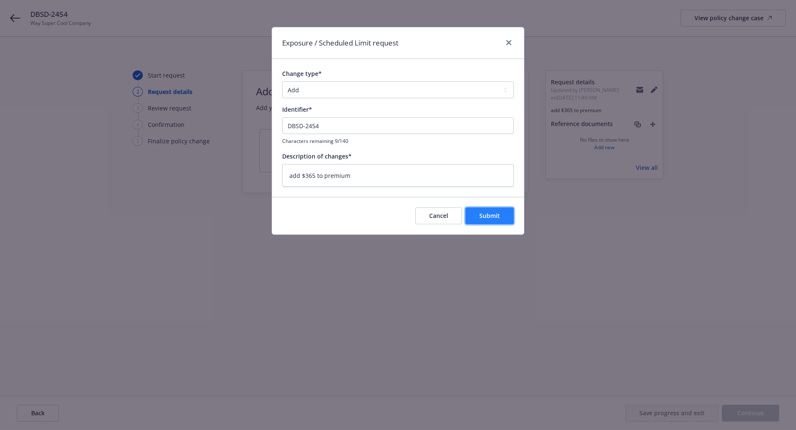
click at [479, 212] on button "Submit" at bounding box center [490, 215] width 48 height 17
type textarea "x"
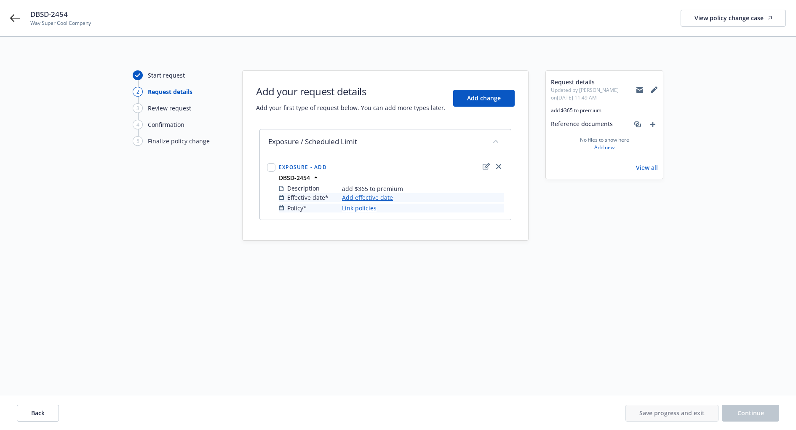
click at [366, 198] on link "Add effective date" at bounding box center [367, 197] width 51 height 9
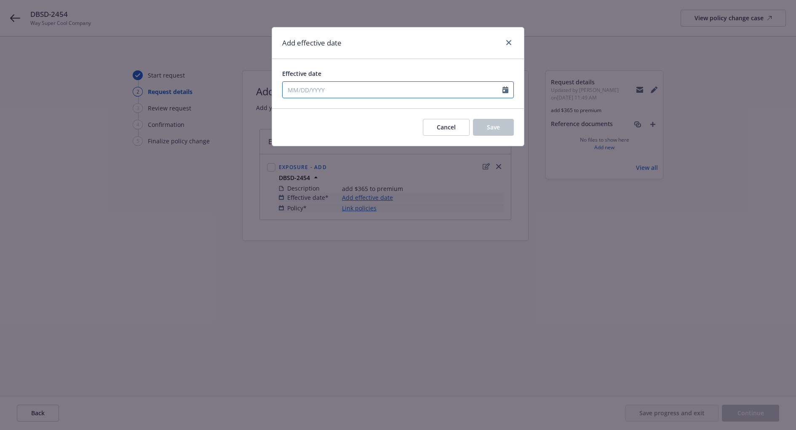
select select "8"
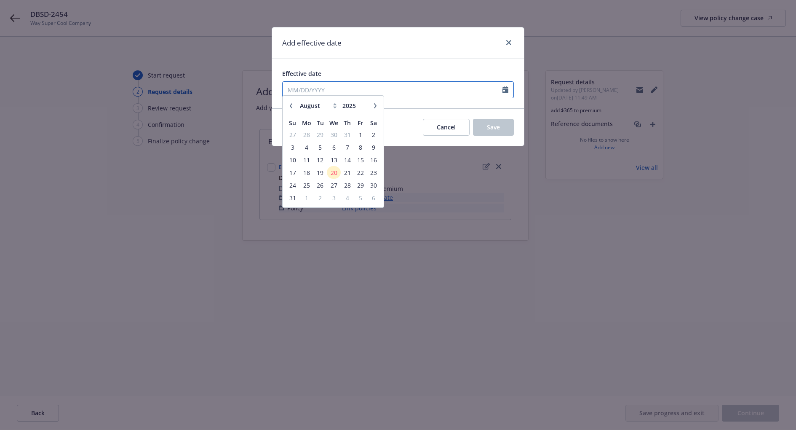
click at [295, 85] on input "Effective date" at bounding box center [393, 90] width 220 height 16
click at [334, 174] on span "20" at bounding box center [334, 176] width 12 height 11
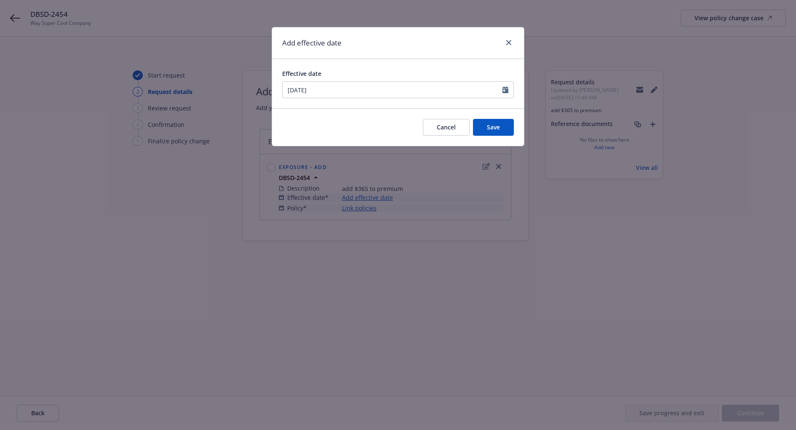
type input "08/20/2025"
click at [485, 121] on button "Save" at bounding box center [493, 127] width 41 height 17
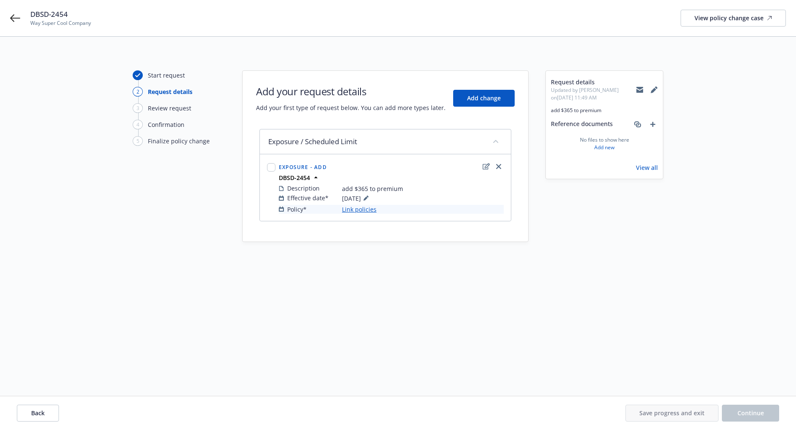
click at [362, 209] on link "Link policies" at bounding box center [359, 209] width 35 height 9
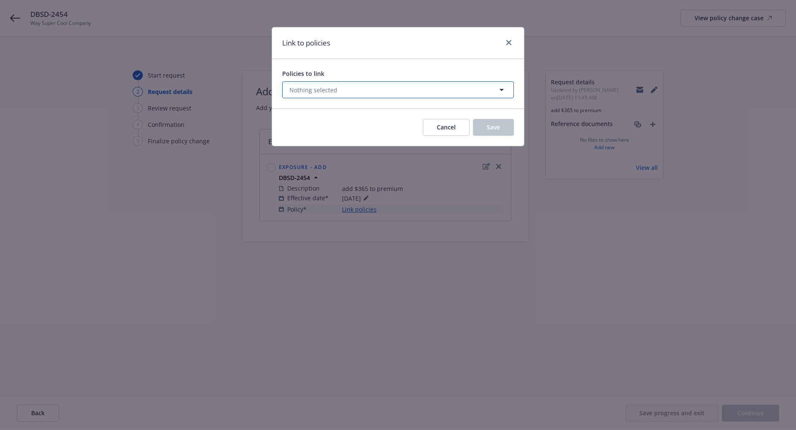
click at [352, 84] on button "Nothing selected" at bounding box center [398, 89] width 232 height 17
select select "ACTIVE"
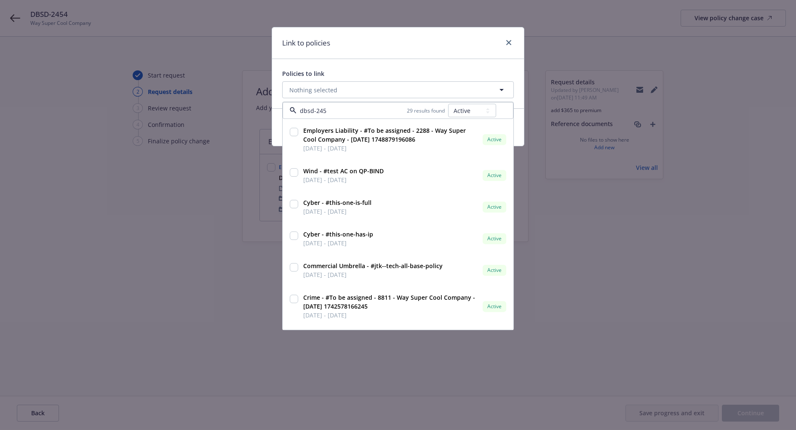
type input "dbsd-2454"
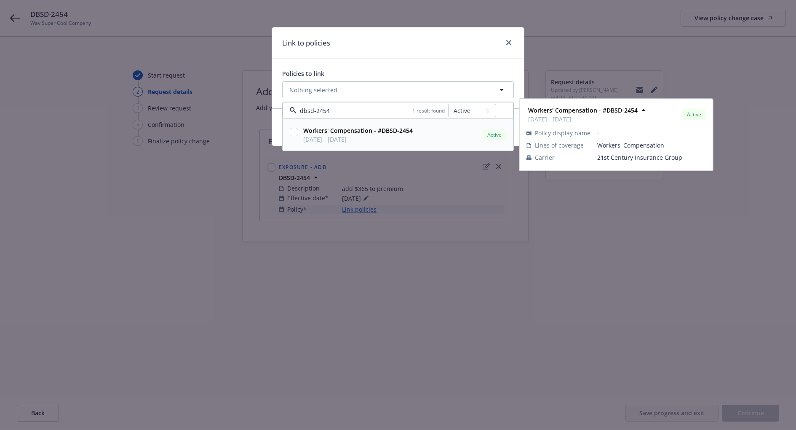
click at [295, 133] on input "checkbox" at bounding box center [294, 132] width 8 height 8
checkbox input "true"
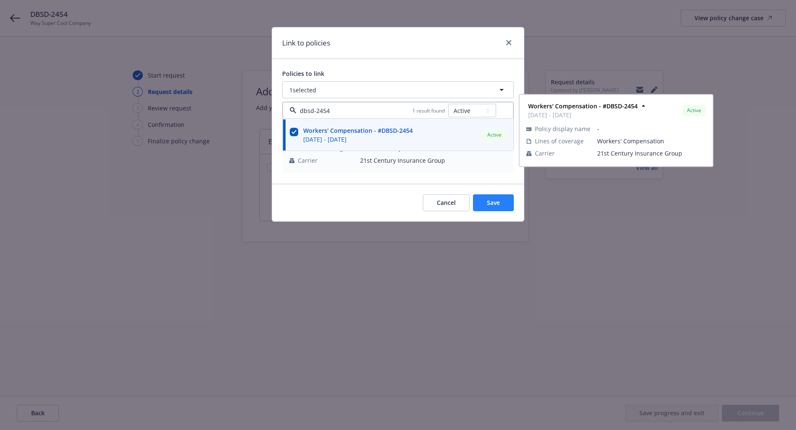
type input "dbsd-2454"
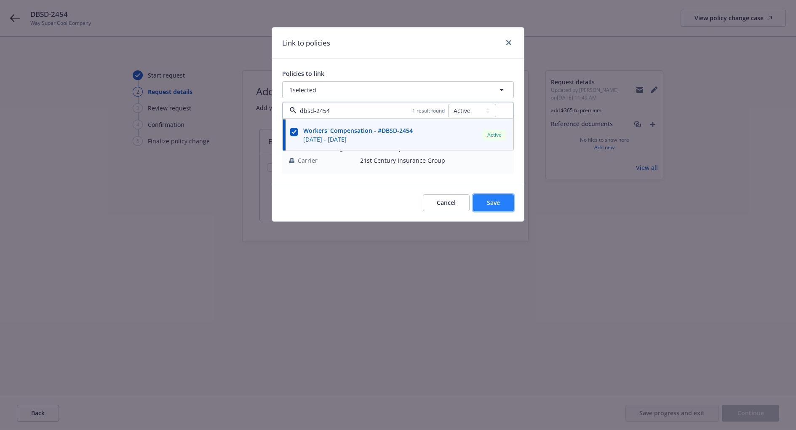
click at [494, 198] on span "Save" at bounding box center [493, 202] width 13 height 8
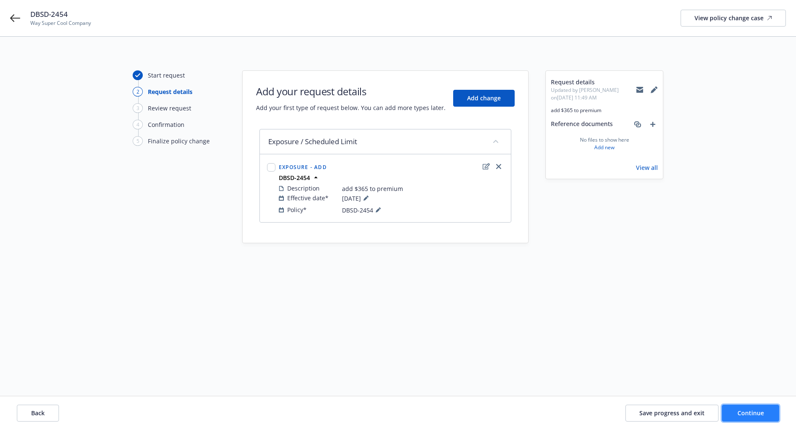
click at [746, 411] on span "Continue" at bounding box center [751, 413] width 27 height 8
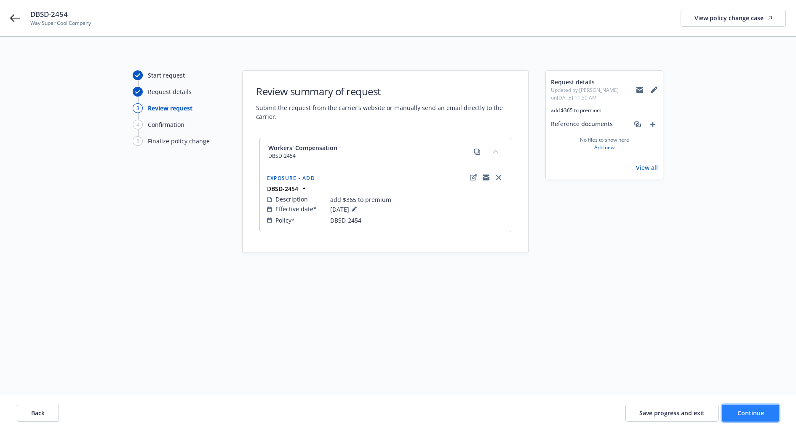
click at [754, 416] on span "Continue" at bounding box center [751, 413] width 27 height 8
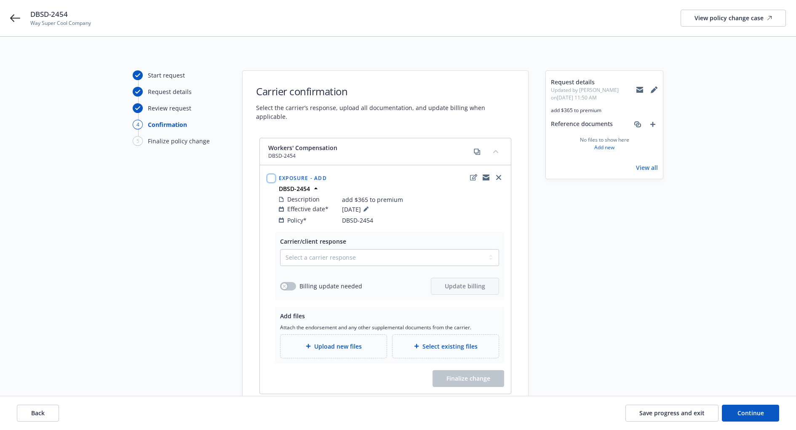
click at [270, 174] on input "checkbox" at bounding box center [271, 178] width 8 height 8
checkbox input "false"
click at [343, 250] on select "Select a carrier response Accepted Accepted with revision No endorsement needed…" at bounding box center [389, 257] width 219 height 17
select select "ACCEPTED"
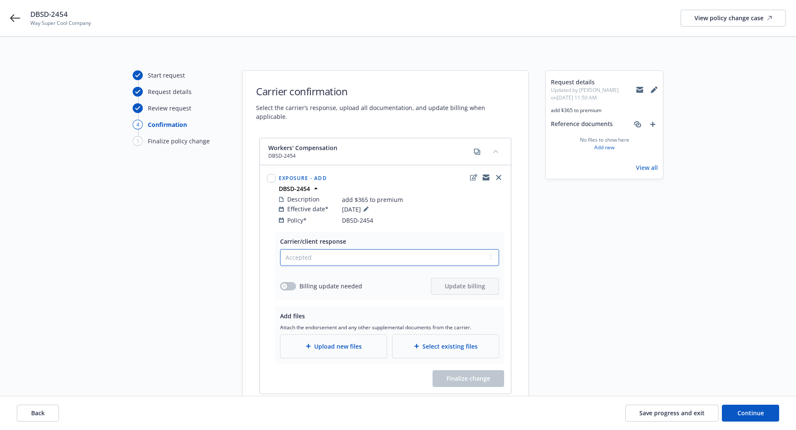
click at [280, 249] on select "Select a carrier response Accepted Accepted with revision No endorsement needed…" at bounding box center [389, 257] width 219 height 17
click at [297, 281] on div "Billing update needed" at bounding box center [321, 285] width 82 height 9
click at [292, 282] on button "button" at bounding box center [288, 286] width 16 height 8
click at [459, 282] on span "Update billing" at bounding box center [465, 286] width 40 height 8
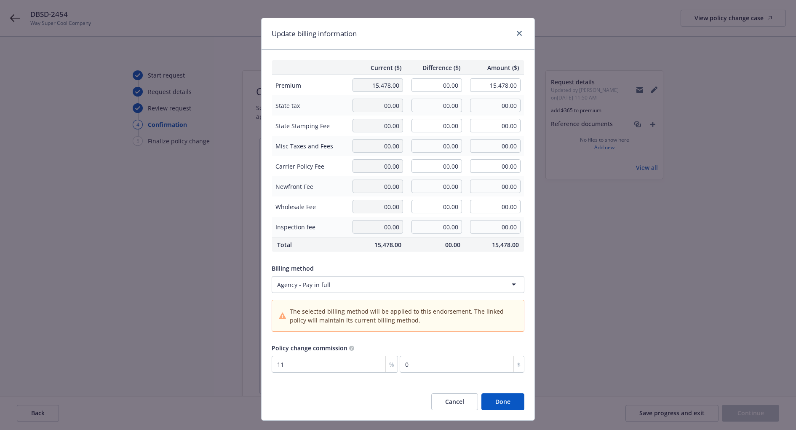
scroll to position [14, 0]
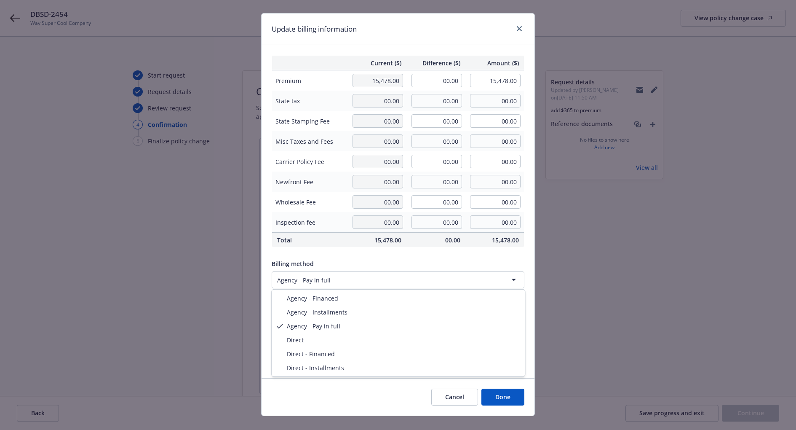
click at [388, 279] on html "DBSD-2454 Way Super Cool Company View policy change case Start request Request …" at bounding box center [398, 215] width 796 height 430
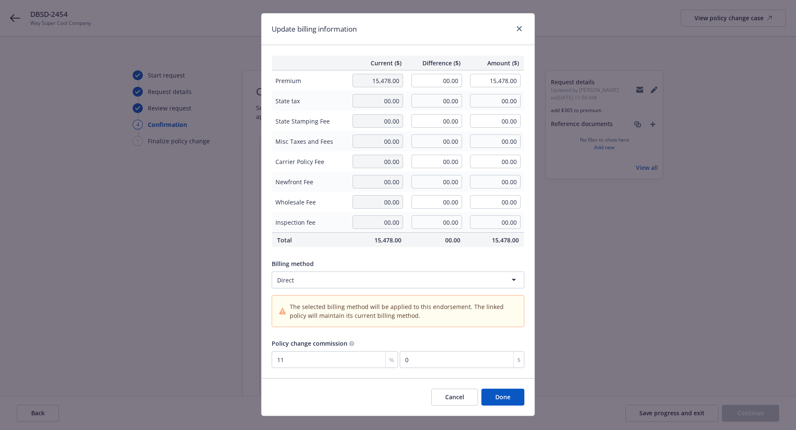
drag, startPoint x: 509, startPoint y: 401, endPoint x: 435, endPoint y: 123, distance: 287.4
click at [435, 123] on div "Update billing information Current ($) Difference ($) Amount ($) Premium 15,478…" at bounding box center [398, 214] width 274 height 403
click at [442, 86] on input "00.00" at bounding box center [437, 80] width 51 height 13
type input "365.00"
type input "15,843.00"
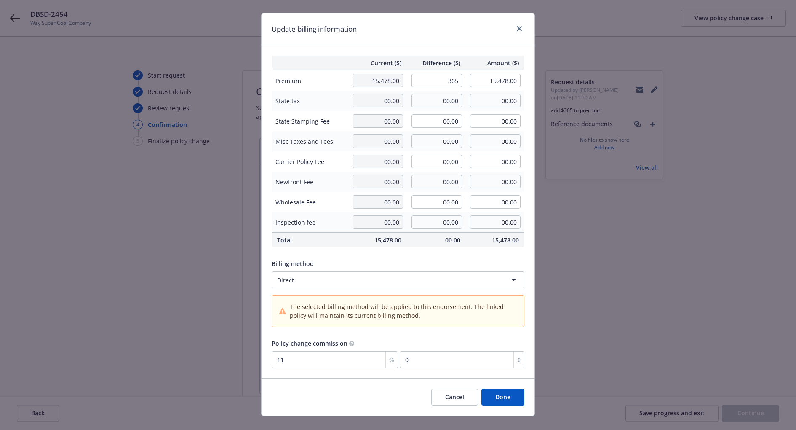
type input "40.15"
click at [466, 279] on body "DBSD-2454 Way Super Cool Company View policy change case Start request Request …" at bounding box center [398, 215] width 796 height 430
click at [464, 261] on html "DBSD-2454 Way Super Cool Company View policy change case Start request Request …" at bounding box center [398, 215] width 796 height 430
click at [496, 399] on button "Done" at bounding box center [503, 396] width 43 height 17
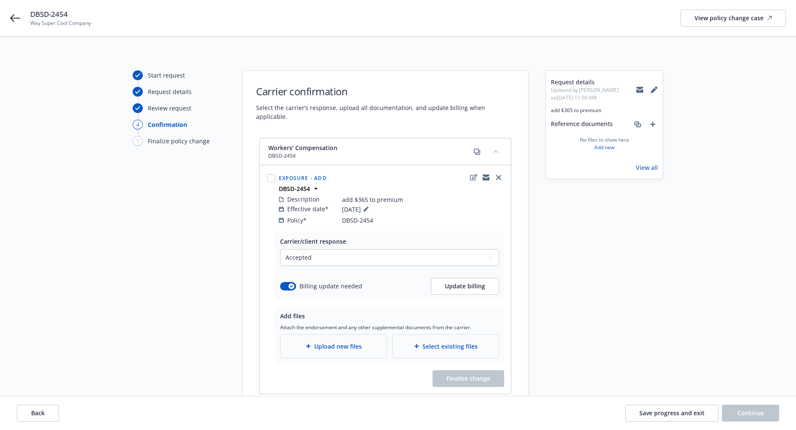
scroll to position [19, 0]
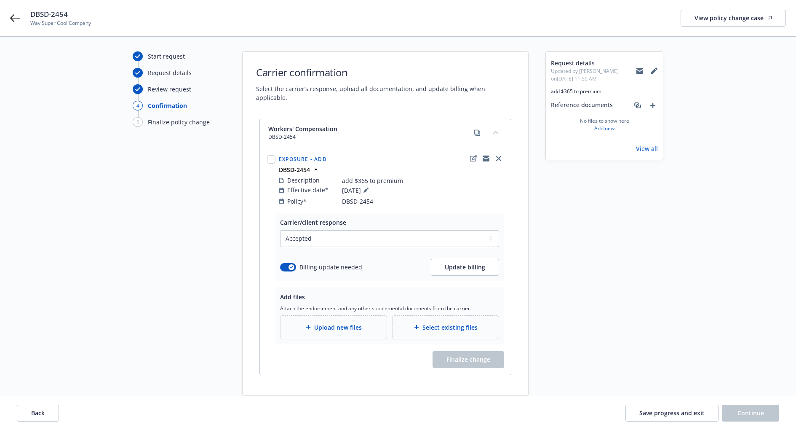
click at [423, 316] on div "Select existing files" at bounding box center [446, 327] width 106 height 23
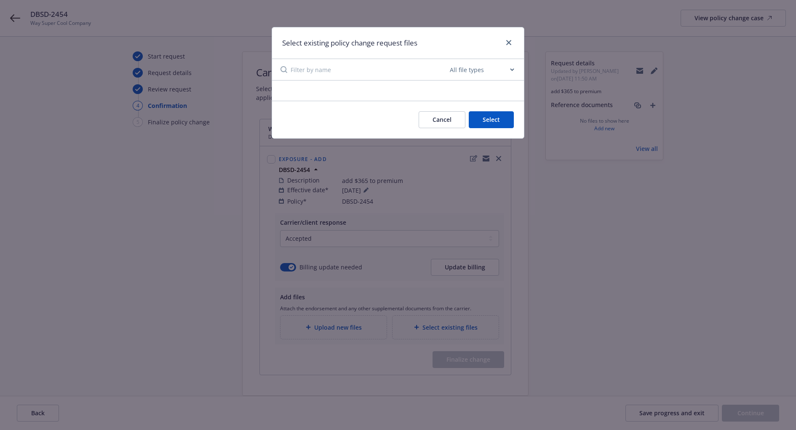
click at [443, 115] on button "Cancel" at bounding box center [442, 119] width 47 height 17
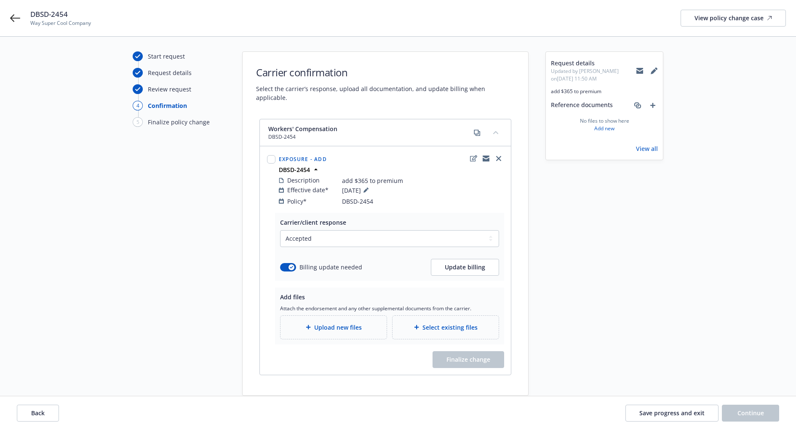
click at [322, 323] on span "Upload new files" at bounding box center [338, 327] width 48 height 9
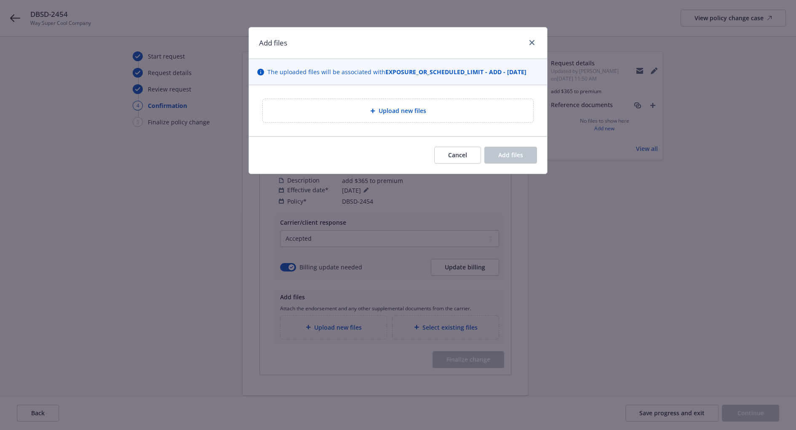
click at [389, 104] on div "Upload new files" at bounding box center [398, 110] width 271 height 23
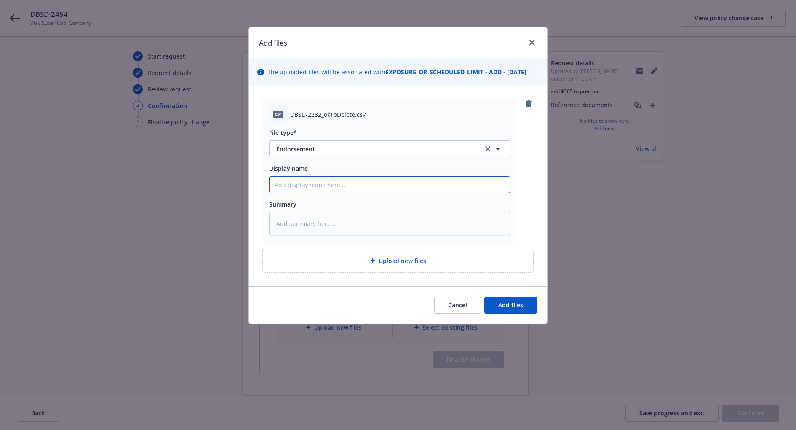
click at [393, 181] on input "Display name" at bounding box center [390, 185] width 240 height 16
type textarea "x"
type input "D"
type textarea "x"
type input "DB"
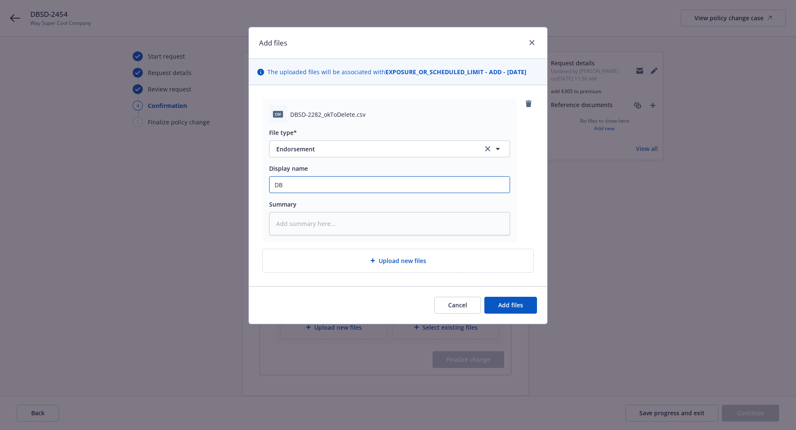
type textarea "x"
type input "DBS"
type textarea "x"
type input "DBSD"
type textarea "x"
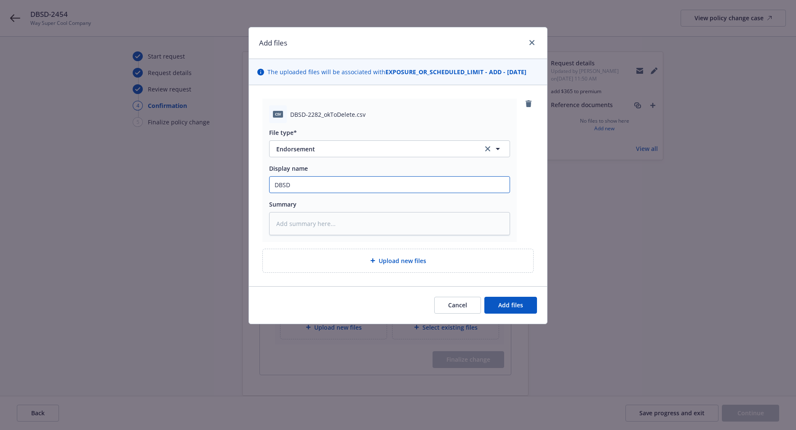
type input "DBSD-"
type textarea "x"
type input "DBSD-2"
type textarea "x"
type input "DBSD-24"
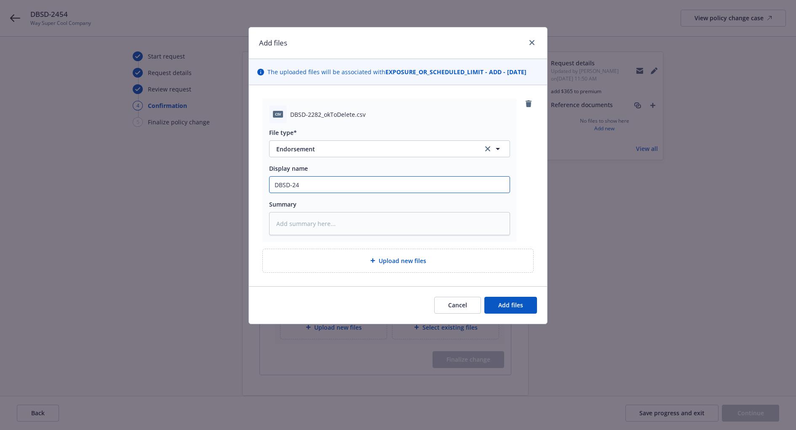
type textarea "x"
type input "DBSD-245"
type textarea "x"
type input "DBSD-2454"
click at [513, 301] on span "Add files" at bounding box center [510, 305] width 25 height 8
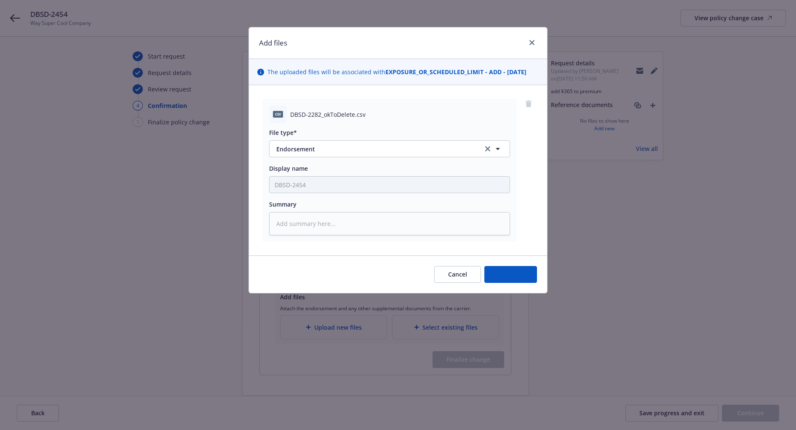
type textarea "x"
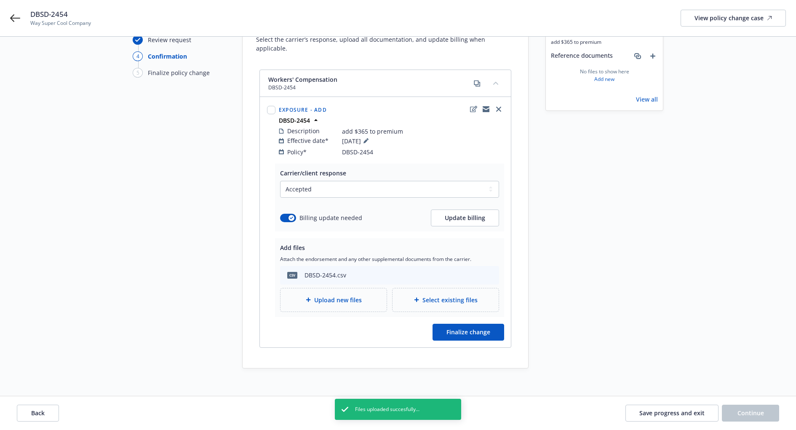
scroll to position [75, 0]
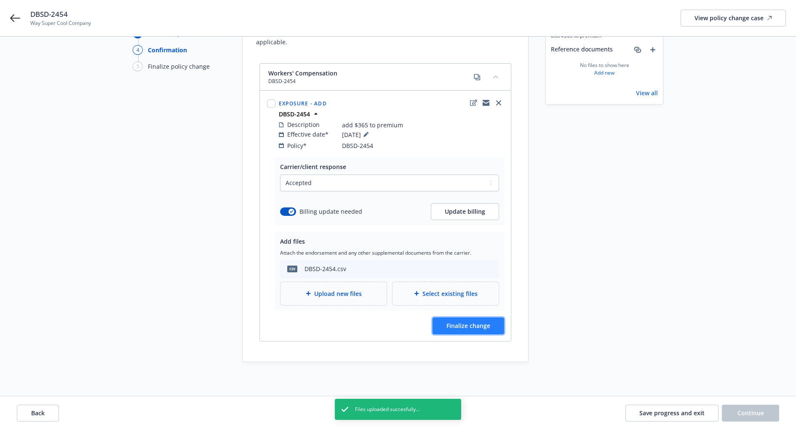
click at [482, 317] on button "Finalize change" at bounding box center [469, 325] width 72 height 17
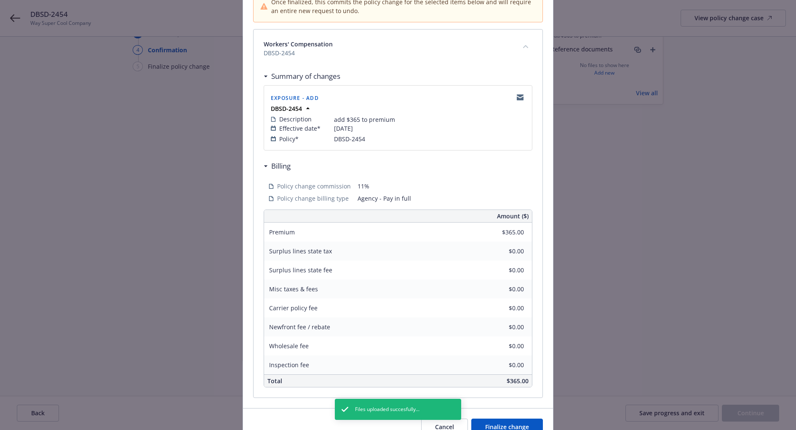
scroll to position [137, 0]
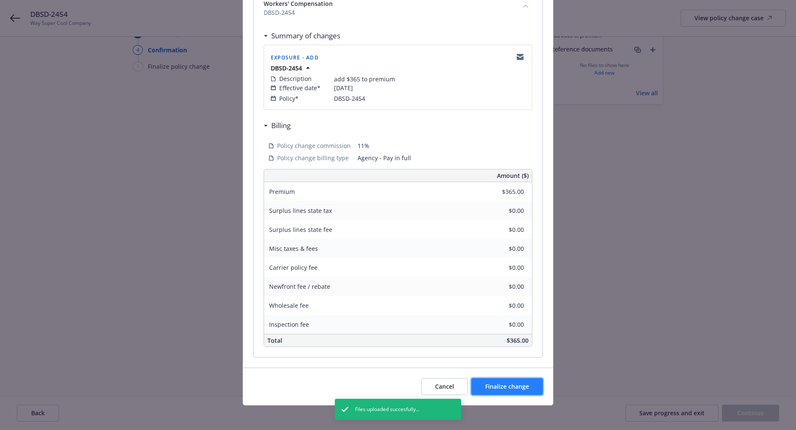
click at [495, 382] on span "Finalize change" at bounding box center [507, 386] width 44 height 8
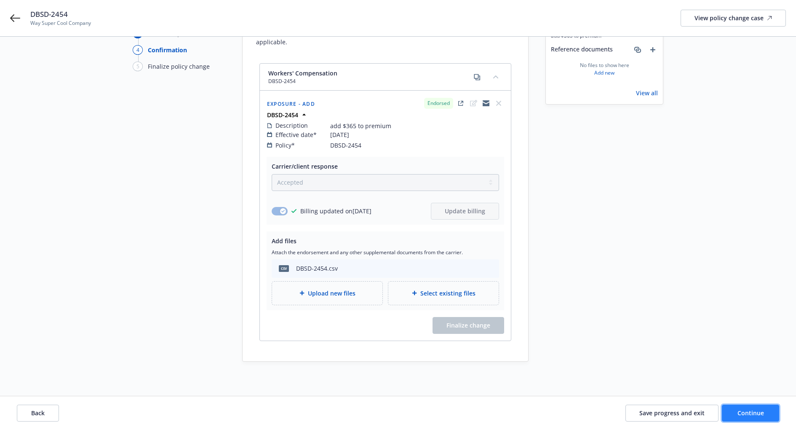
click at [736, 409] on button "Continue" at bounding box center [750, 413] width 57 height 17
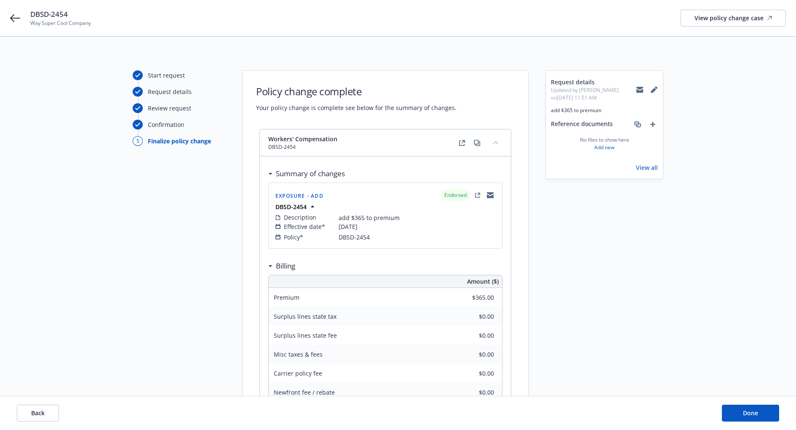
scroll to position [138, 0]
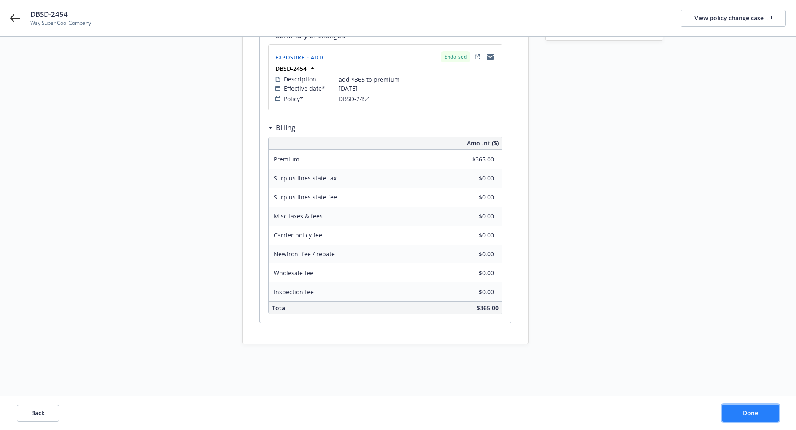
click at [750, 414] on span "Done" at bounding box center [750, 413] width 15 height 8
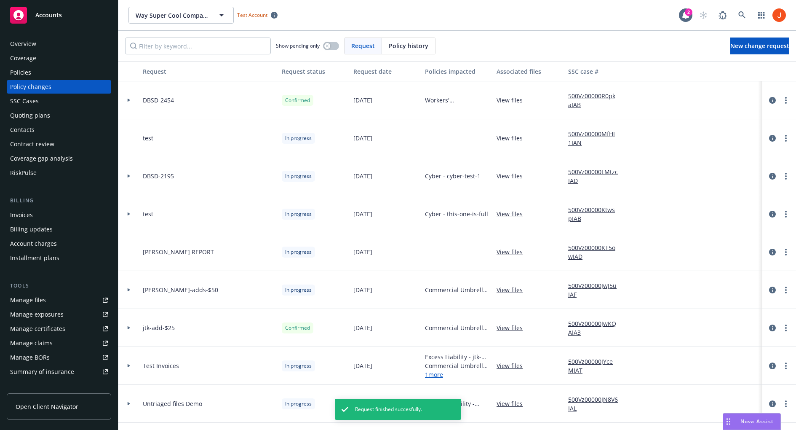
click at [132, 102] on div at bounding box center [128, 100] width 21 height 38
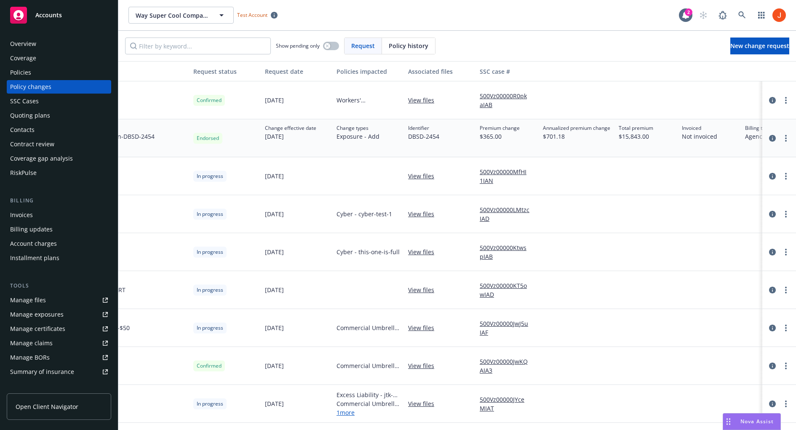
scroll to position [0, 194]
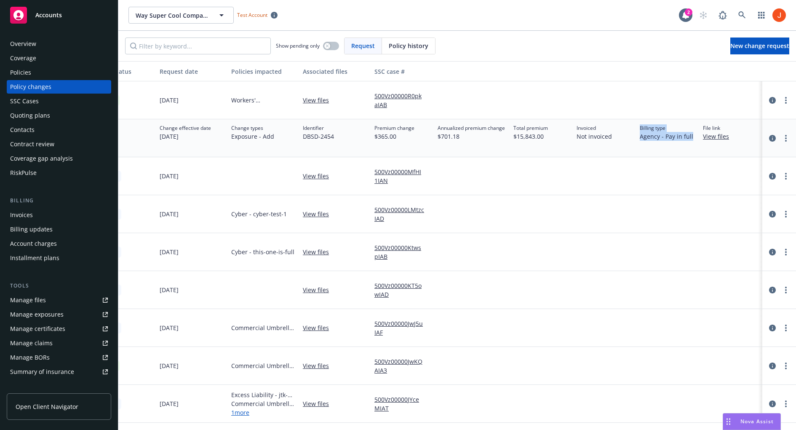
drag, startPoint x: 635, startPoint y: 137, endPoint x: 698, endPoint y: 139, distance: 62.8
click at [698, 139] on div "Policy Workers' Compensation - DBSD-2454 Endorsed Change effective date 08/20/2…" at bounding box center [361, 138] width 872 height 38
click at [777, 137] on link "circleInformation" at bounding box center [773, 138] width 10 height 10
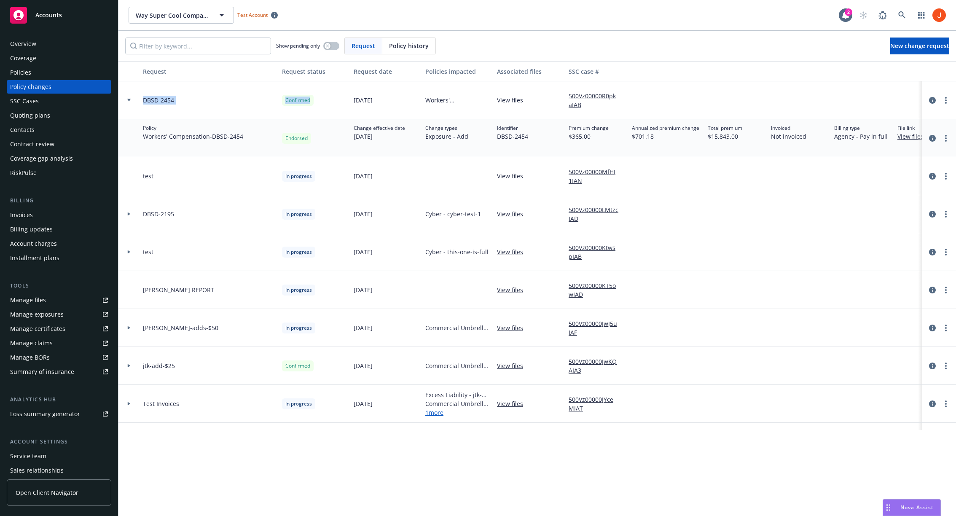
drag, startPoint x: 140, startPoint y: 96, endPoint x: 285, endPoint y: 118, distance: 146.2
drag, startPoint x: 889, startPoint y: 134, endPoint x: 831, endPoint y: 140, distance: 58.0
click at [796, 140] on div "Billing type Agency - Pay in full" at bounding box center [862, 138] width 63 height 38
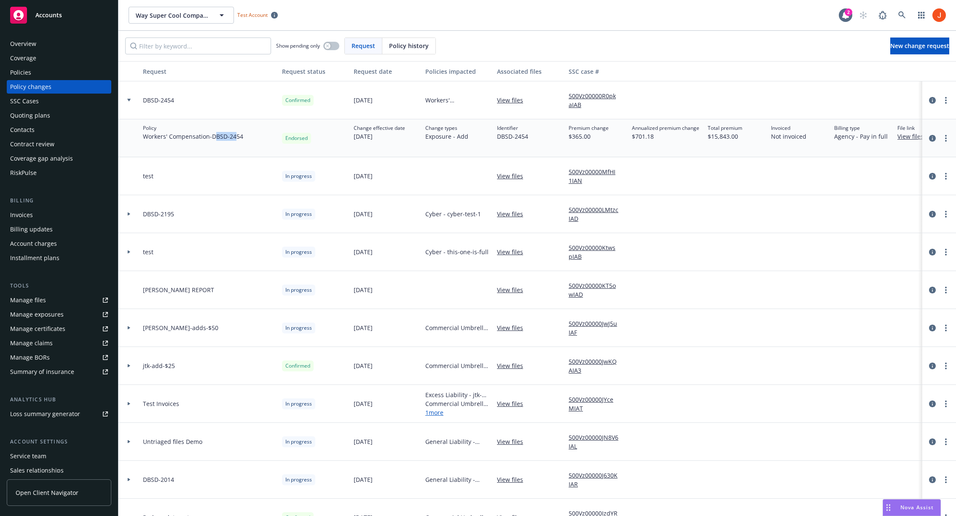
drag, startPoint x: 239, startPoint y: 134, endPoint x: 221, endPoint y: 133, distance: 18.2
click at [220, 133] on span "Workers' Compensation - DBSD-2454" at bounding box center [193, 136] width 100 height 9
click at [238, 134] on span "Workers' Compensation - DBSD-2454" at bounding box center [193, 136] width 100 height 9
drag, startPoint x: 251, startPoint y: 138, endPoint x: 214, endPoint y: 140, distance: 37.2
click at [214, 140] on div "Policy Workers' Compensation - DBSD-2454" at bounding box center [208, 138] width 139 height 38
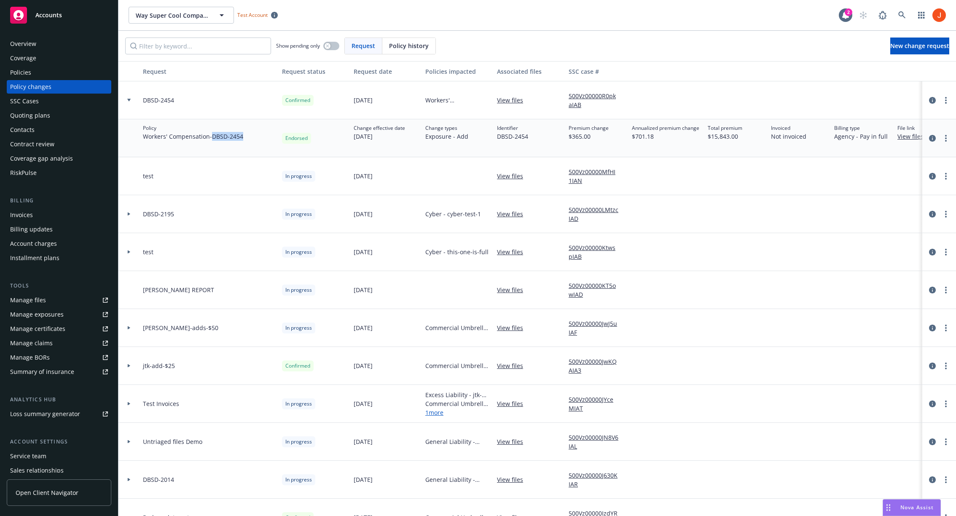
copy span "DBSD-2454"
click at [23, 75] on div "Policies" at bounding box center [20, 72] width 21 height 13
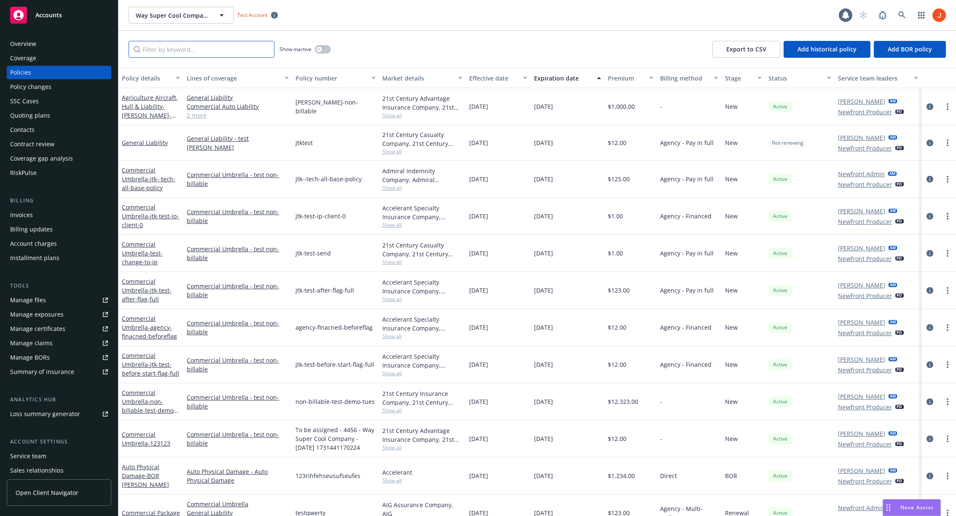
click at [242, 50] on input "Filter by keyword..." at bounding box center [202, 49] width 146 height 17
paste input "DBSD-2454"
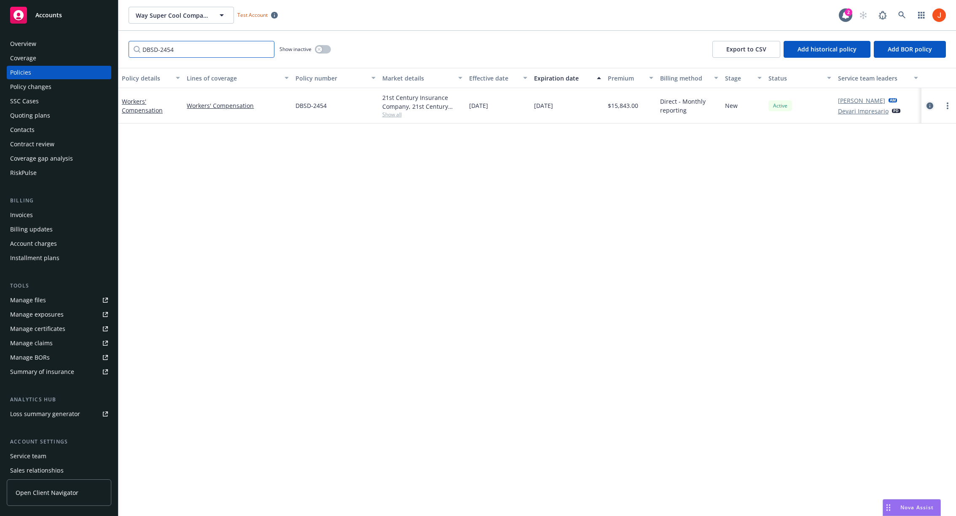
type input "DBSD-2454"
click at [796, 101] on link "circleInformation" at bounding box center [929, 106] width 10 height 10
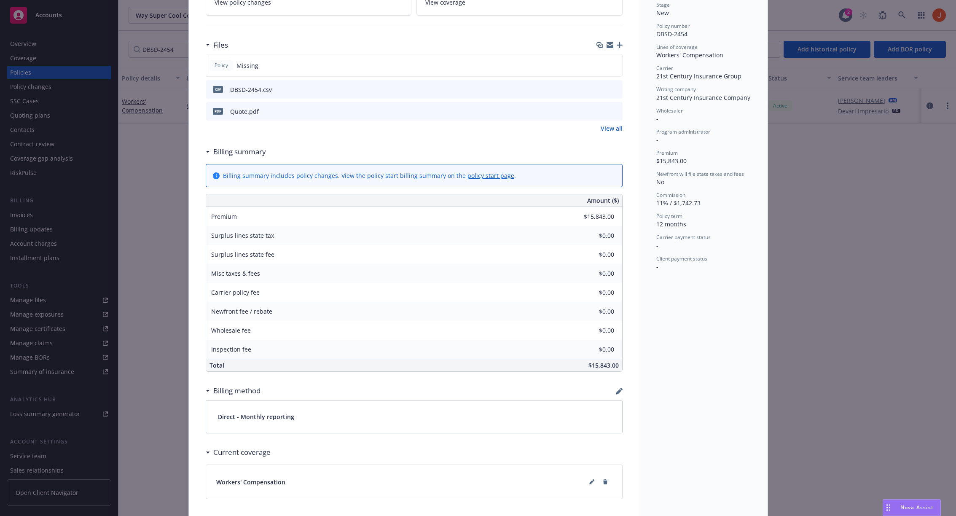
scroll to position [233, 0]
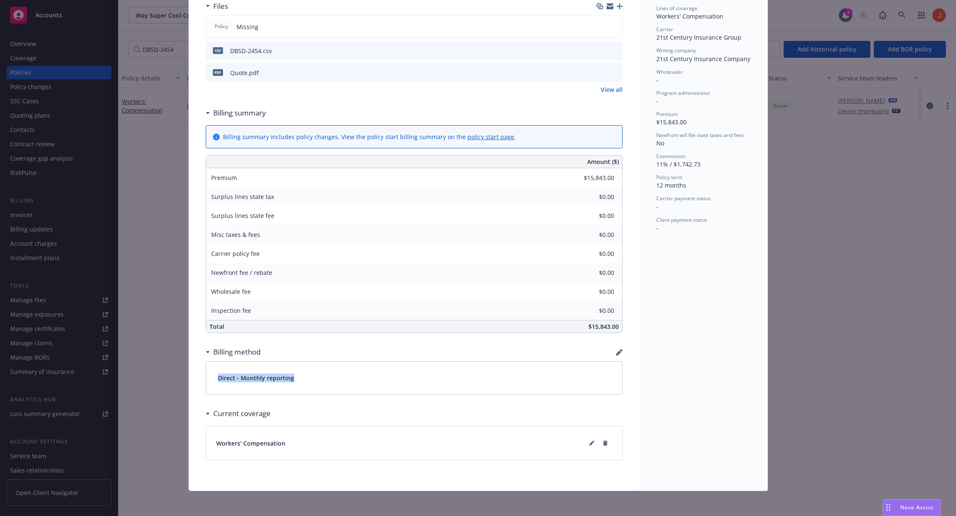
drag, startPoint x: 308, startPoint y: 377, endPoint x: 226, endPoint y: 363, distance: 83.7
click at [225, 364] on div "Direct - Monthly reporting" at bounding box center [414, 378] width 416 height 32
drag, startPoint x: 274, startPoint y: 344, endPoint x: 265, endPoint y: 340, distance: 9.9
click at [265, 340] on div "Workers' Compensation Add internal notes here... View claims View scheduled ite…" at bounding box center [414, 152] width 450 height 675
drag, startPoint x: 267, startPoint y: 354, endPoint x: 214, endPoint y: 354, distance: 52.7
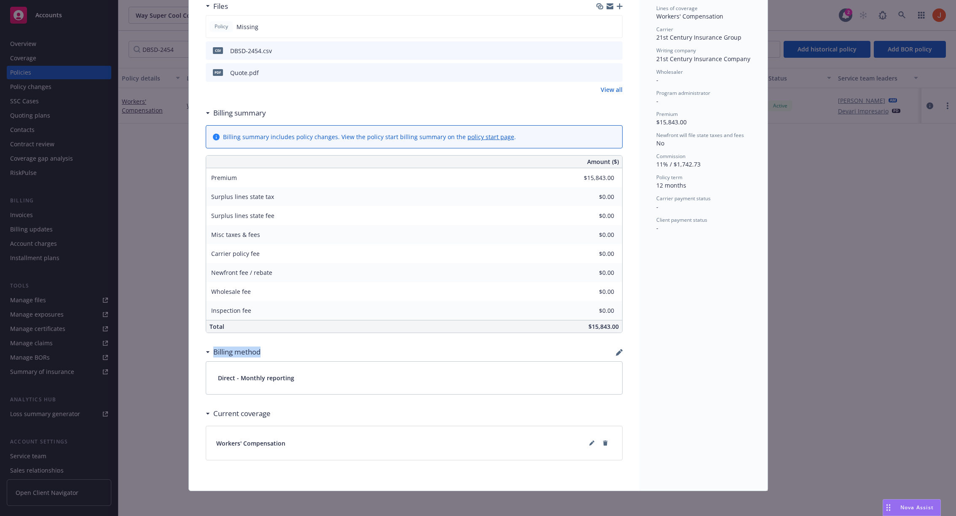
click at [214, 354] on div "Billing method" at bounding box center [414, 352] width 417 height 18
copy h3 "Billing method"
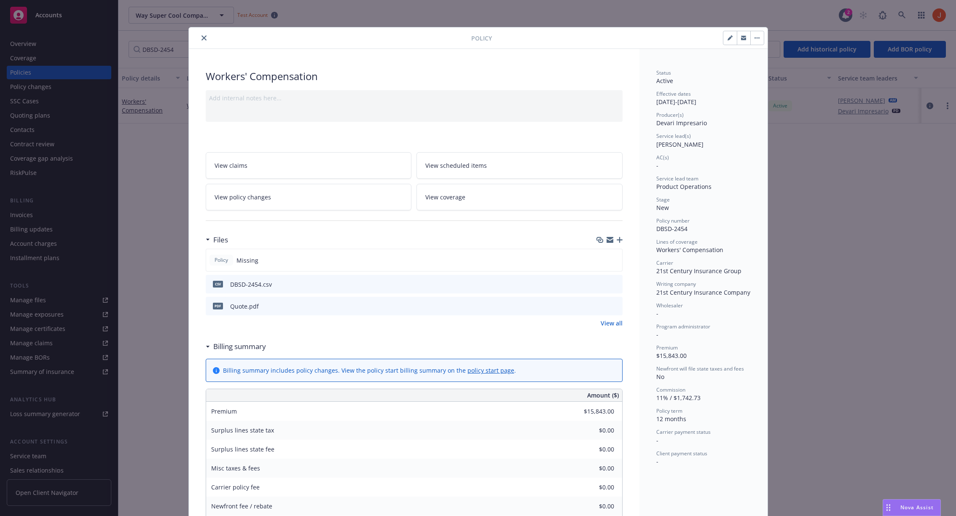
click at [608, 163] on icon at bounding box center [610, 165] width 5 height 5
click at [295, 200] on link "View policy changes" at bounding box center [309, 197] width 206 height 27
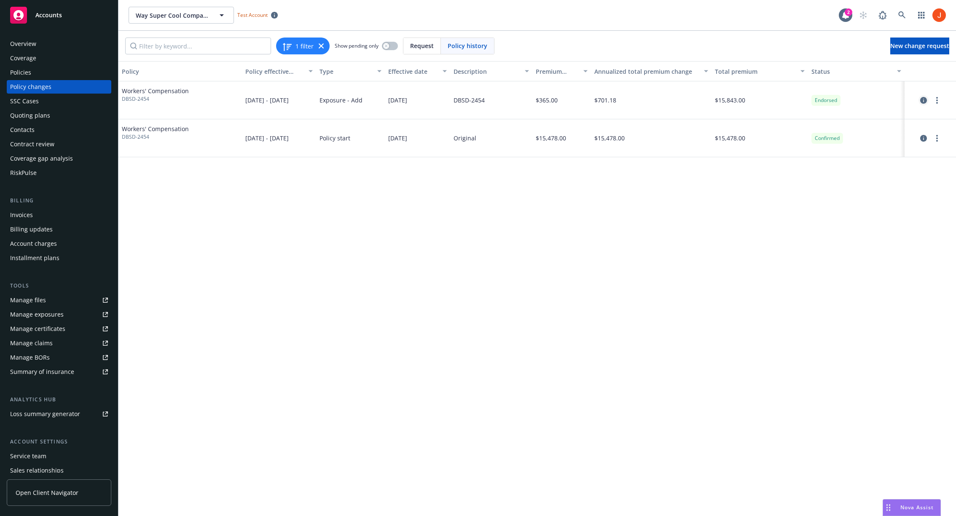
click at [796, 102] on icon "circleInformation" at bounding box center [923, 100] width 7 height 7
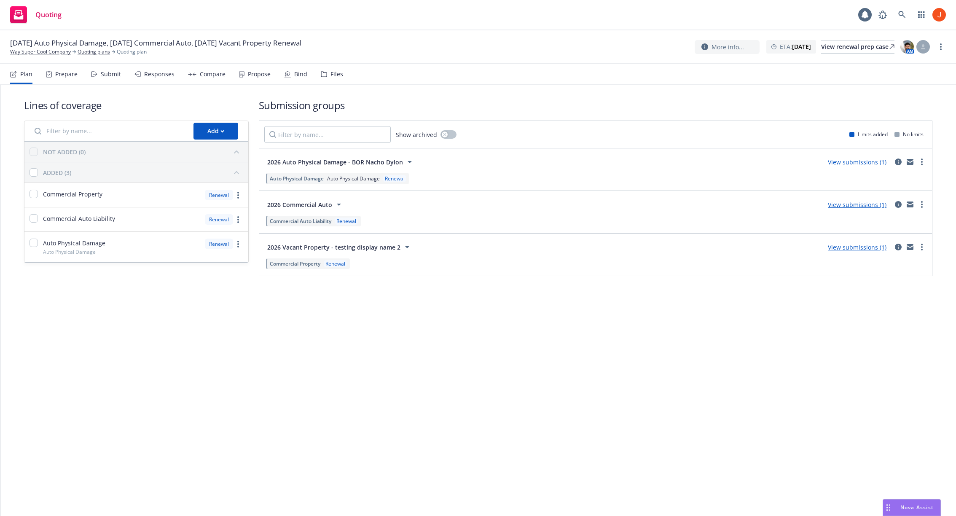
click at [344, 80] on nav "Plan Prepare Submit Responses Compare Propose Bind Files" at bounding box center [477, 74] width 935 height 20
click at [331, 78] on div "Files" at bounding box center [332, 74] width 22 height 20
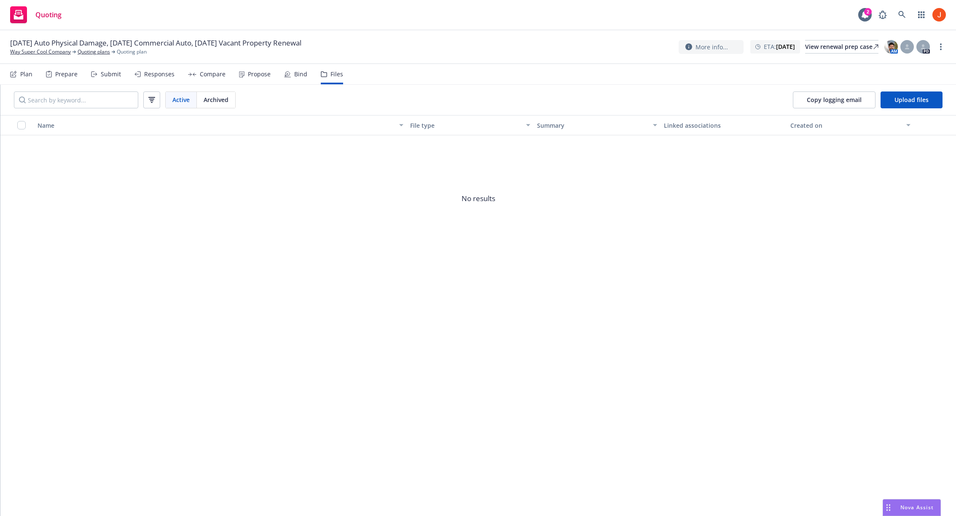
click at [73, 71] on div "Prepare" at bounding box center [66, 74] width 22 height 7
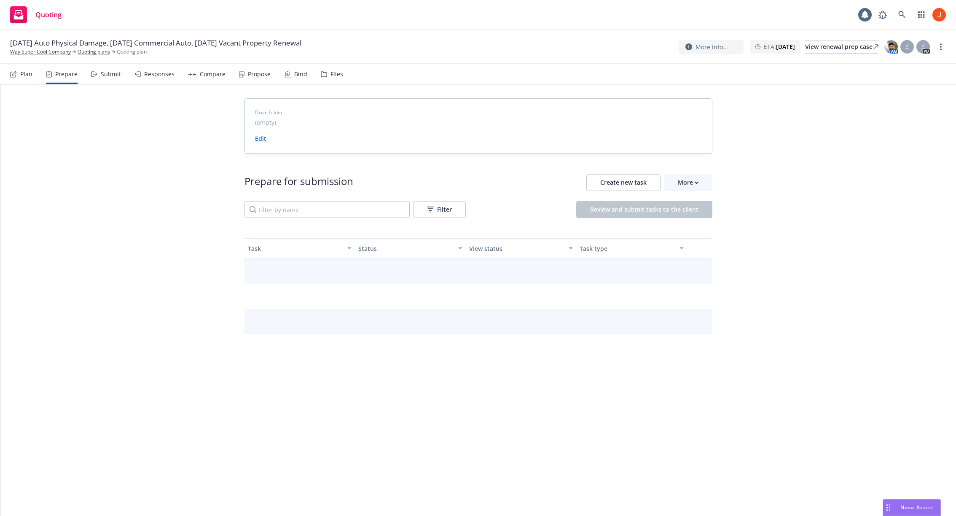
click at [108, 72] on div "Submit" at bounding box center [111, 74] width 20 height 7
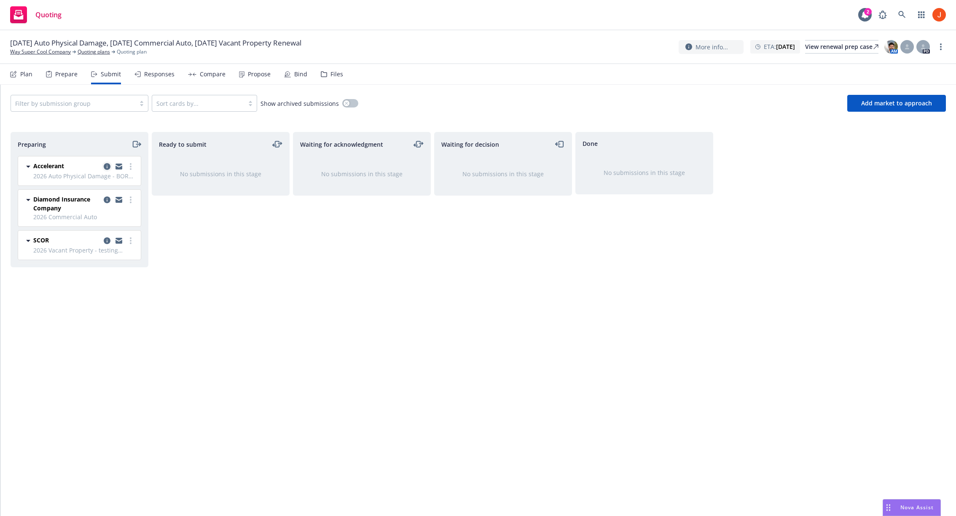
click at [104, 164] on icon "copy logging email" at bounding box center [107, 166] width 7 height 7
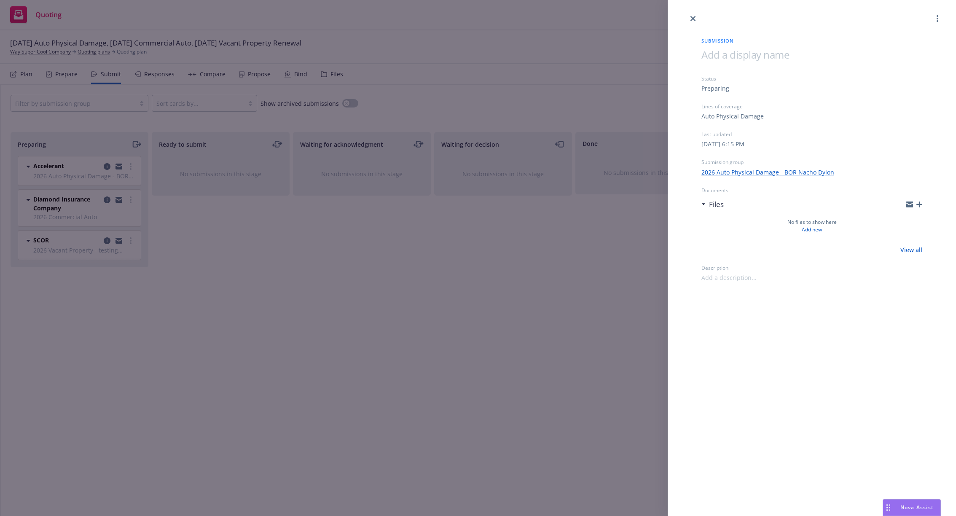
click at [814, 229] on link "Add new" at bounding box center [811, 230] width 20 height 8
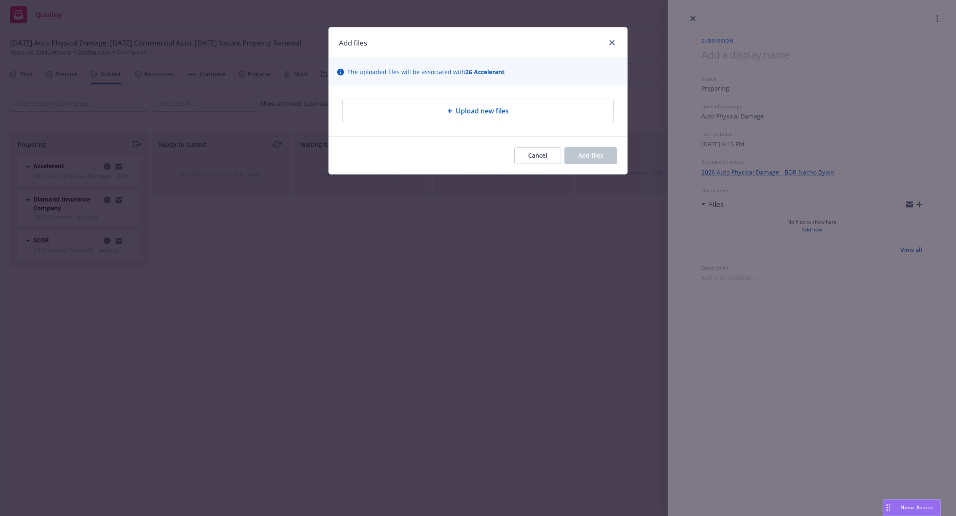
click at [489, 100] on div "Upload new files" at bounding box center [478, 111] width 271 height 24
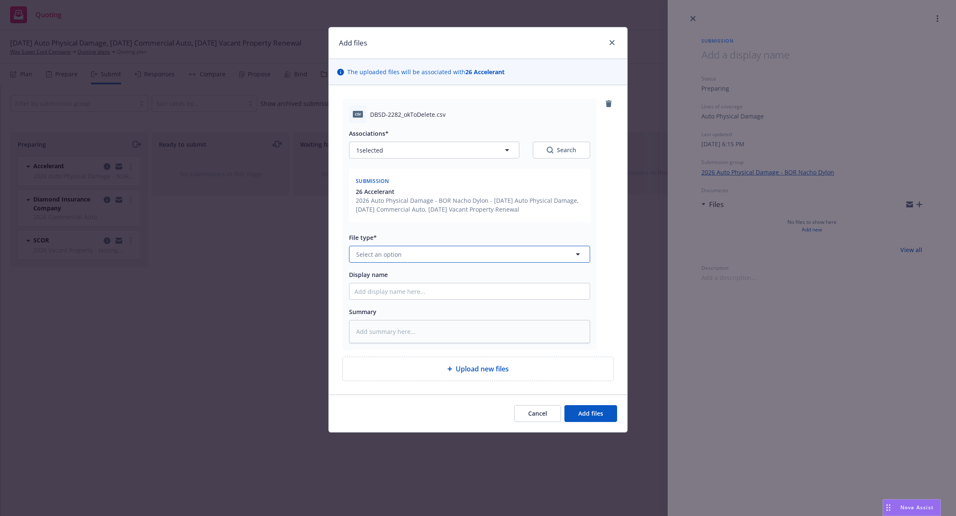
click at [528, 257] on button "Select an option" at bounding box center [469, 254] width 241 height 17
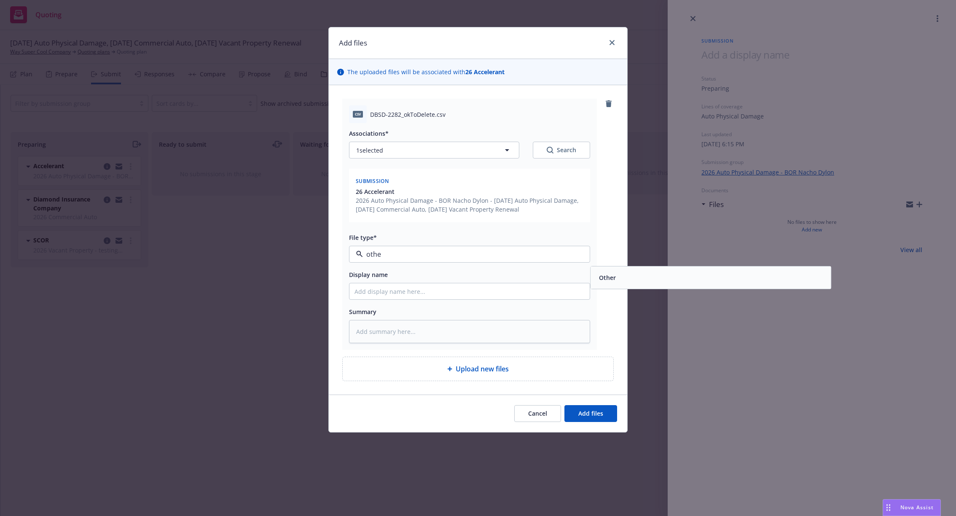
type input "other"
click at [643, 268] on div "Other" at bounding box center [710, 277] width 240 height 22
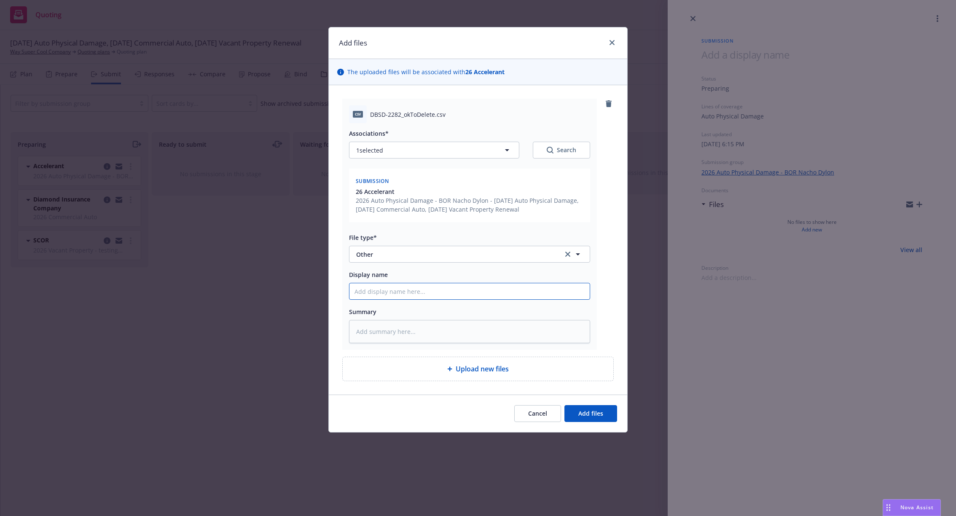
click at [530, 291] on input "Display name" at bounding box center [469, 291] width 240 height 16
type textarea "x"
type input "D"
type textarea "x"
type input "DB"
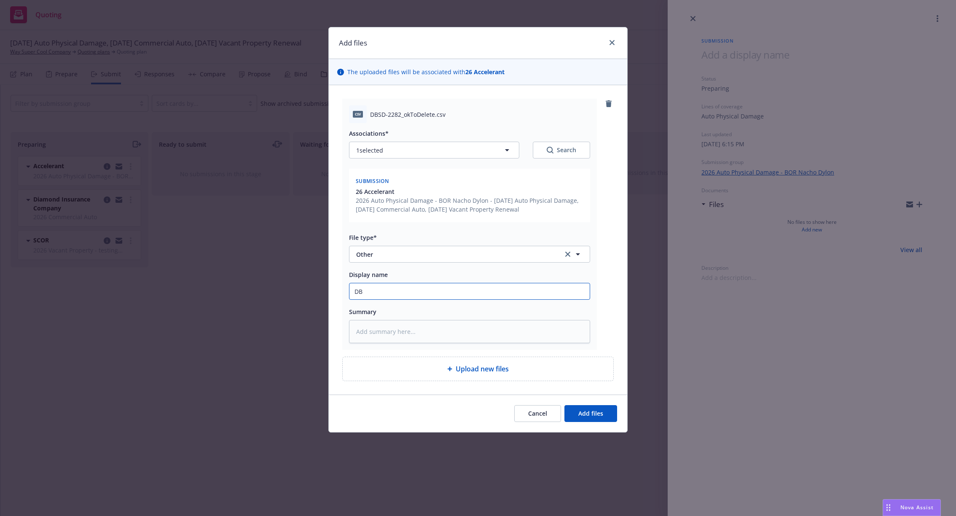
type textarea "x"
type input "DBS"
type textarea "x"
type input "DBSD"
type textarea "x"
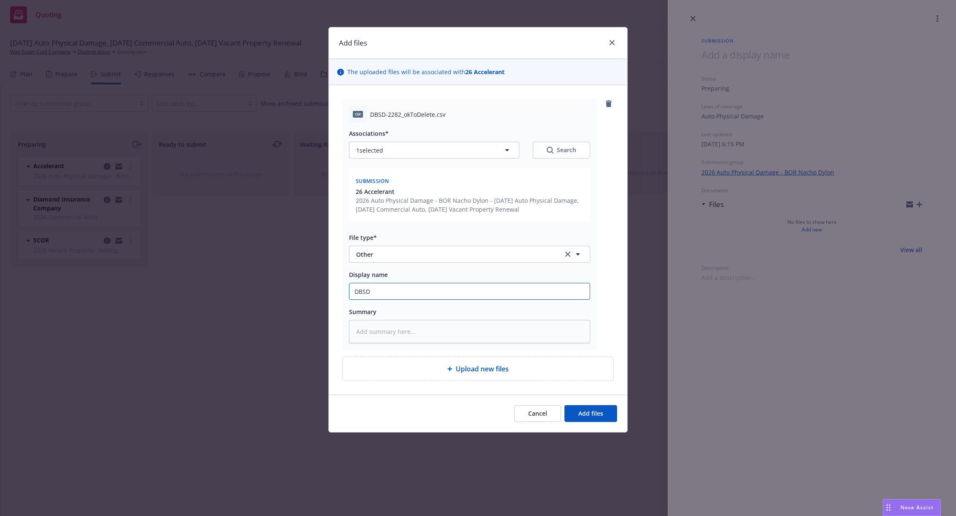
type input "DBSD-"
type textarea "x"
type input "DBSD-2"
type textarea "x"
type input "DBSD-24"
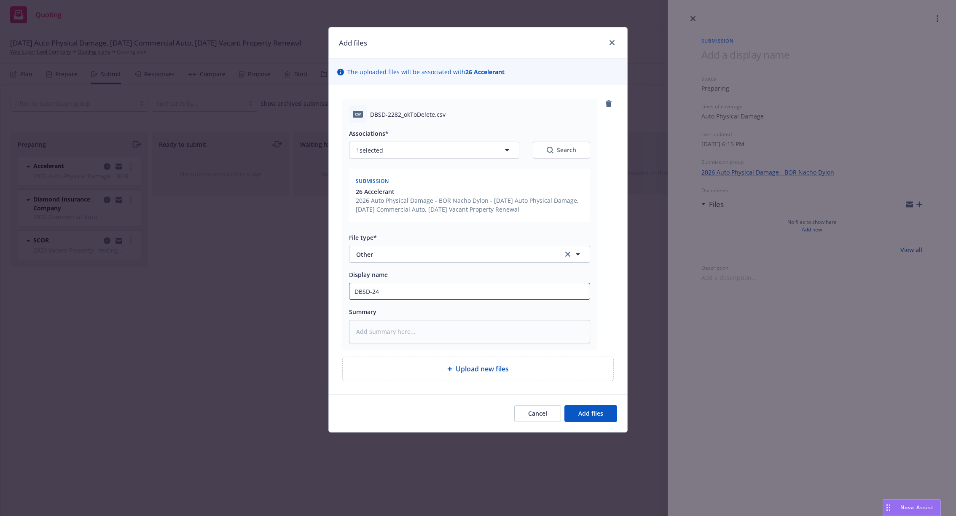
type textarea "x"
type input "DBSD-245"
type textarea "x"
type input "DBSD-2458"
click at [593, 411] on span "Add files" at bounding box center [590, 413] width 25 height 8
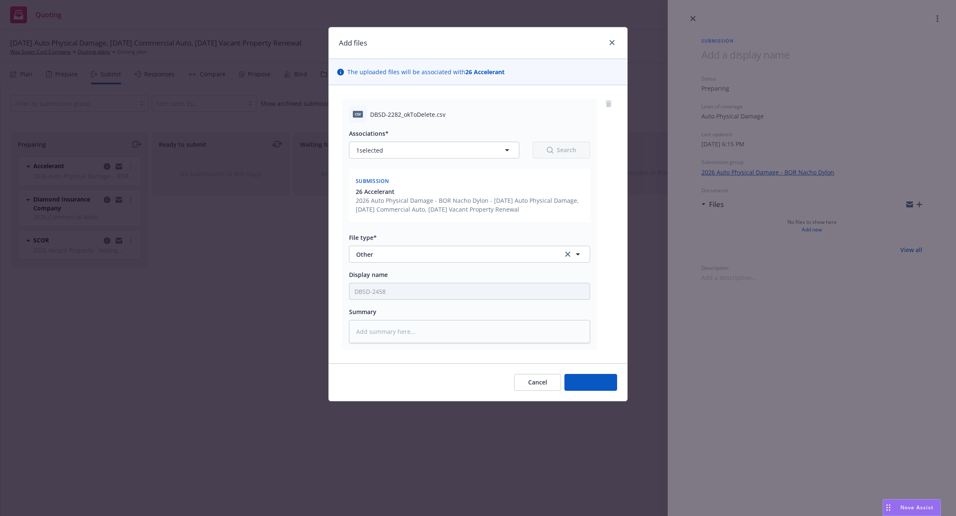
type textarea "x"
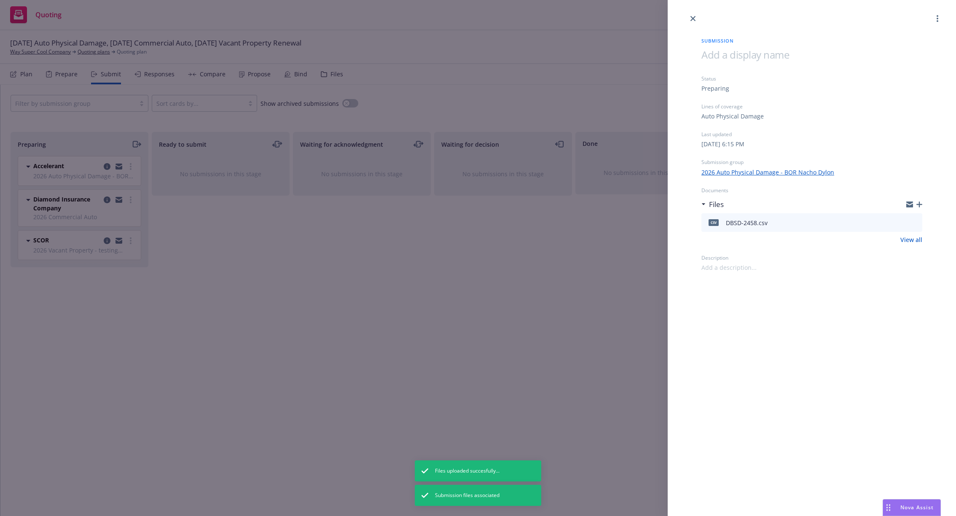
click at [758, 338] on div "Submission Status Preparing Lines of coverage Auto Physical Damage Last updated…" at bounding box center [811, 258] width 288 height 516
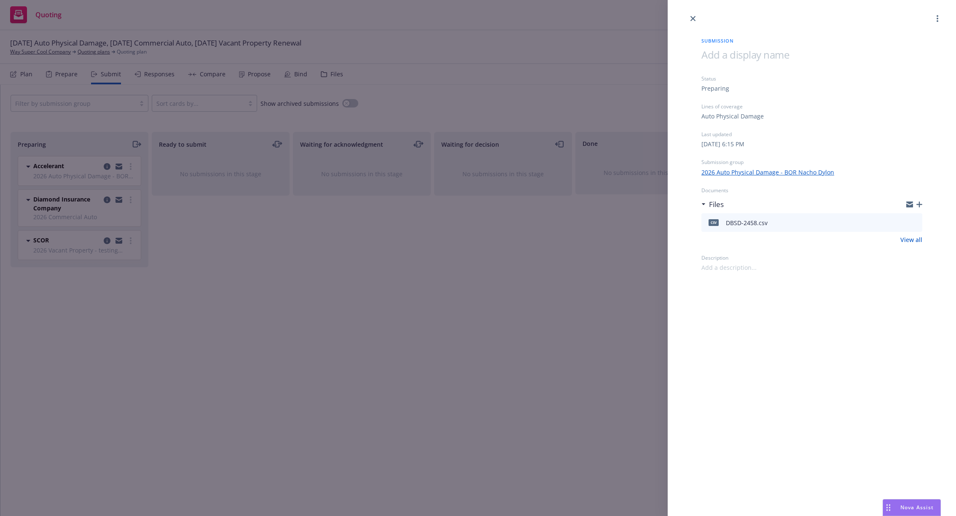
click at [916, 241] on link "View all" at bounding box center [911, 239] width 22 height 9
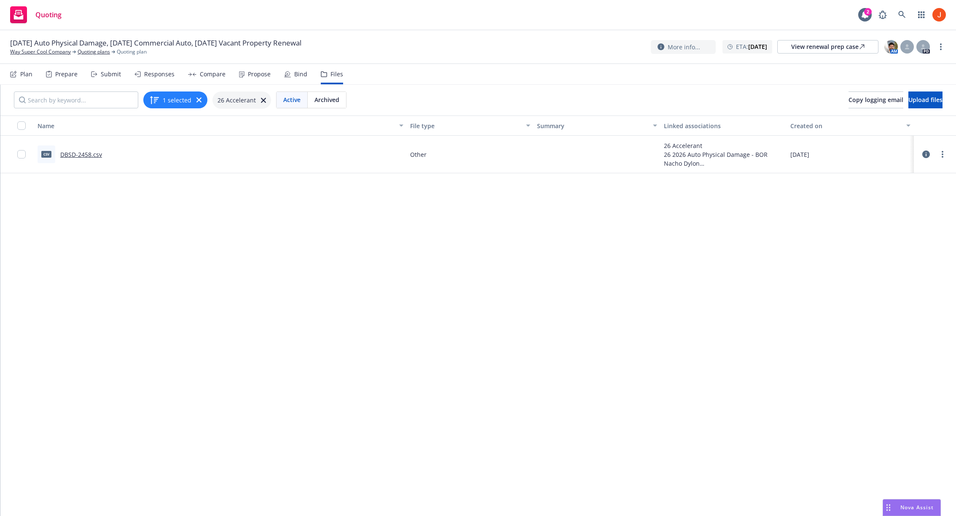
click at [632, 275] on div "Name File type Summary Linked associations Created on csv DBSD-2458.csv Other 2…" at bounding box center [477, 315] width 955 height 401
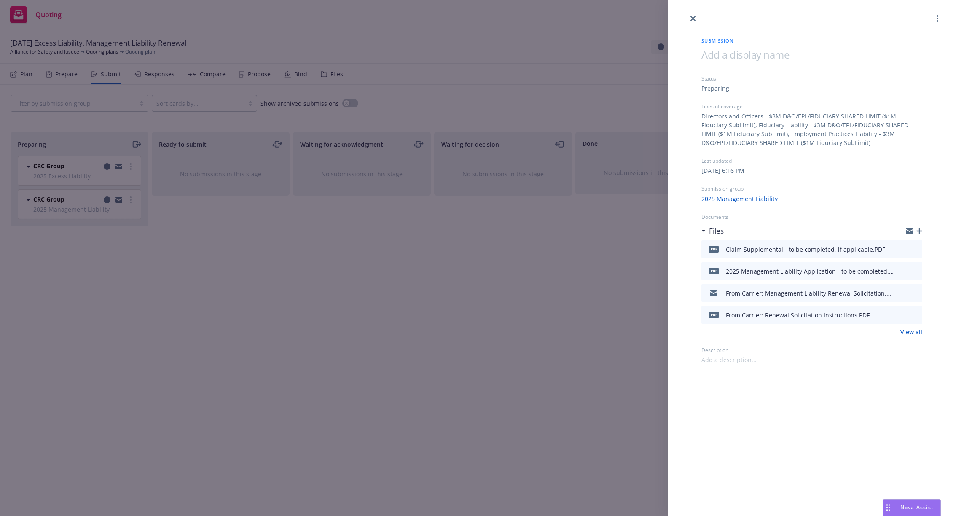
click at [914, 331] on link "View all" at bounding box center [911, 331] width 22 height 9
click at [914, 333] on link "View all" at bounding box center [911, 331] width 22 height 9
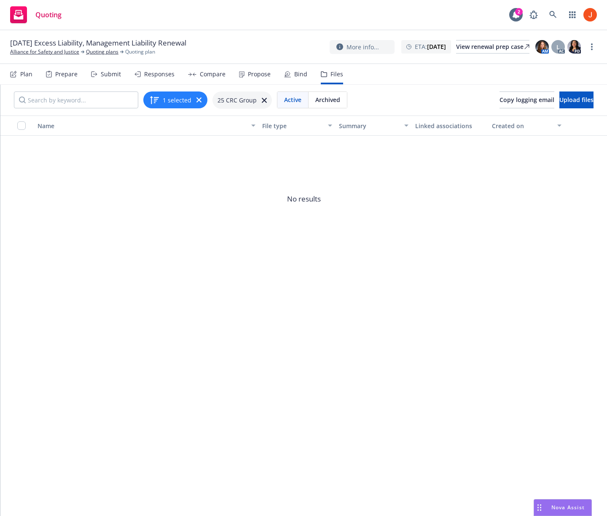
click at [440, 335] on div "Name File type Summary Linked associations Created on No results" at bounding box center [303, 315] width 606 height 400
